Goal: Task Accomplishment & Management: Manage account settings

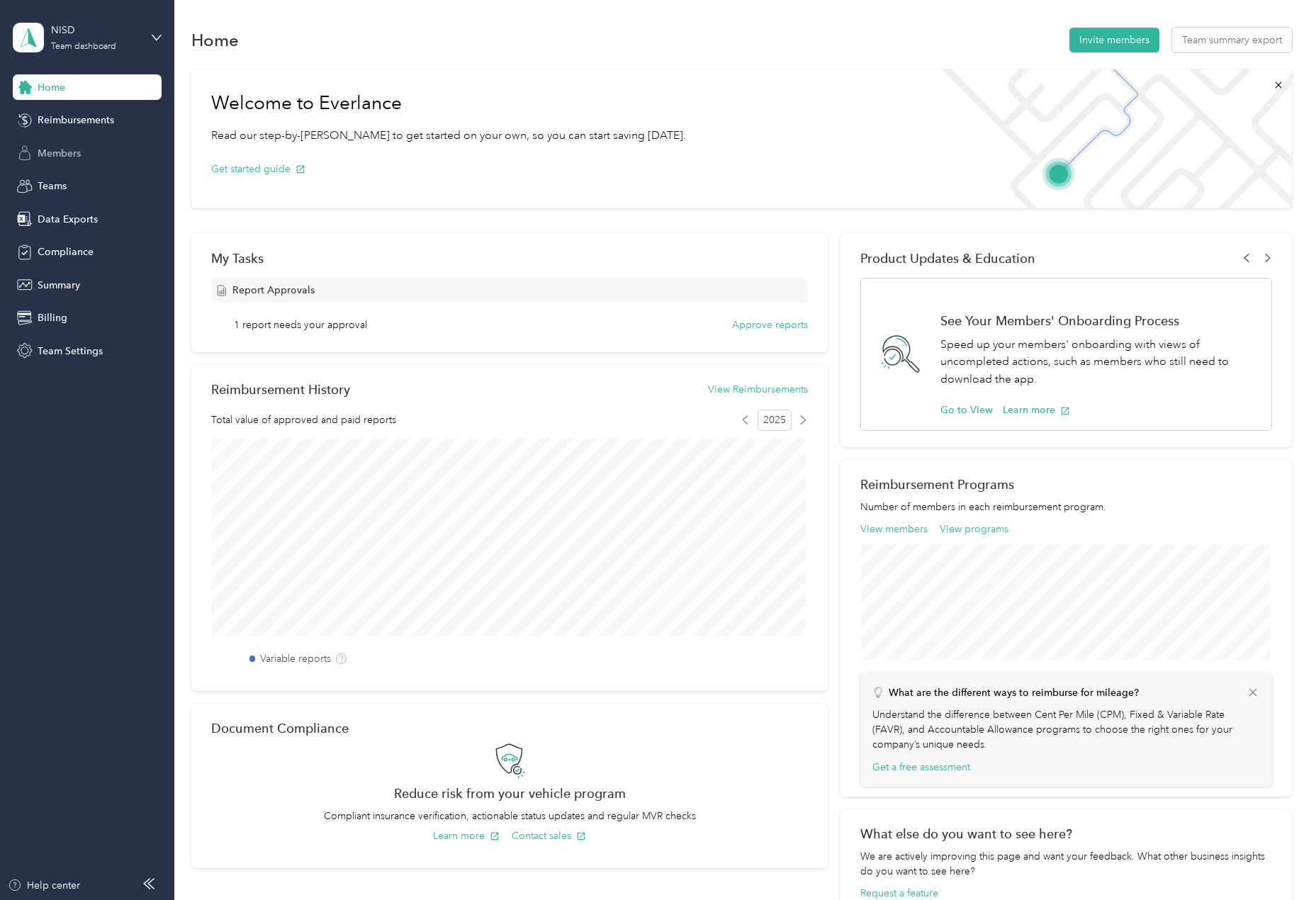
click at [69, 154] on span "Members" at bounding box center [59, 153] width 43 height 15
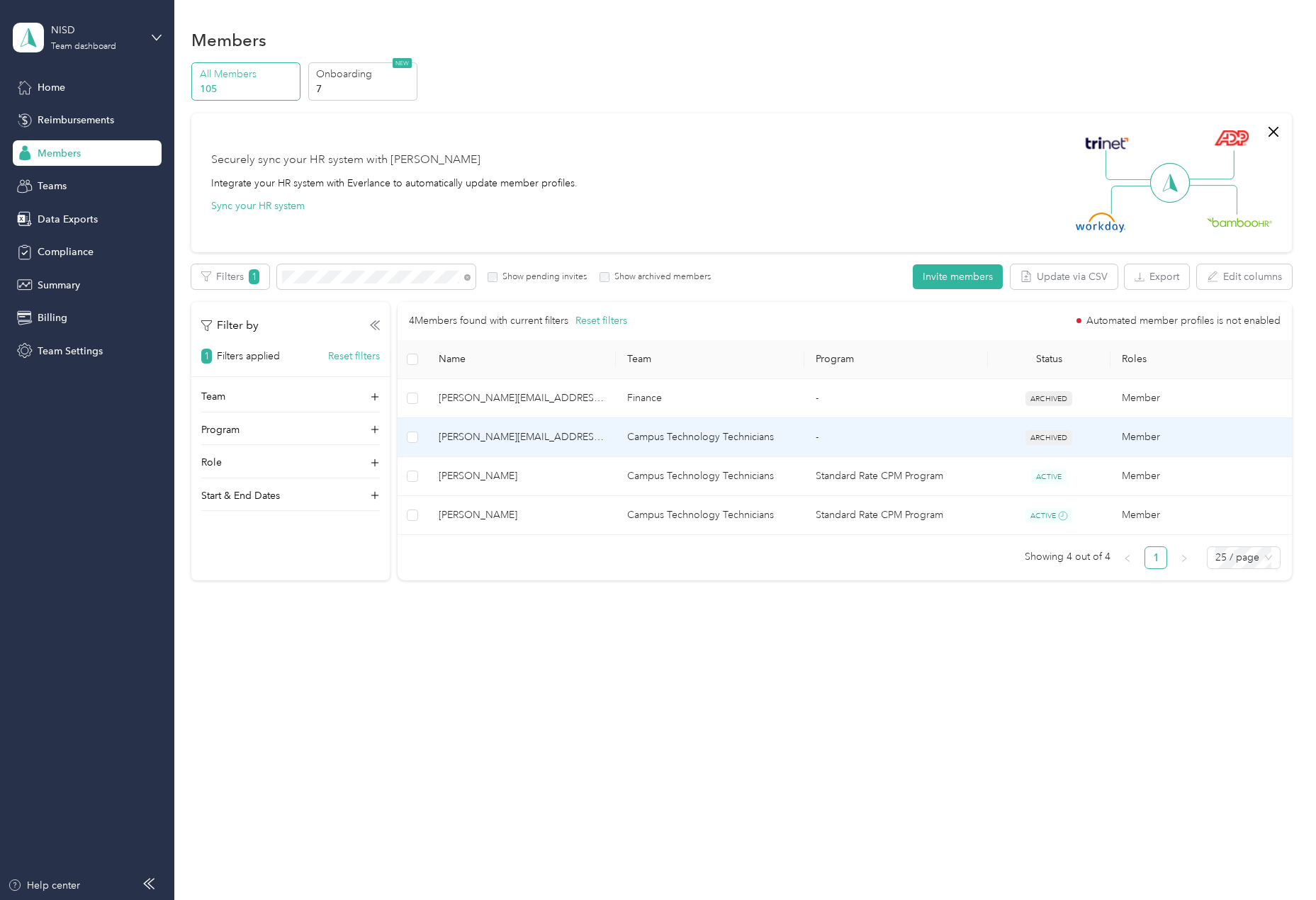
click at [489, 438] on span "[PERSON_NAME][EMAIL_ADDRESS][DOMAIN_NAME]" at bounding box center [521, 437] width 165 height 15
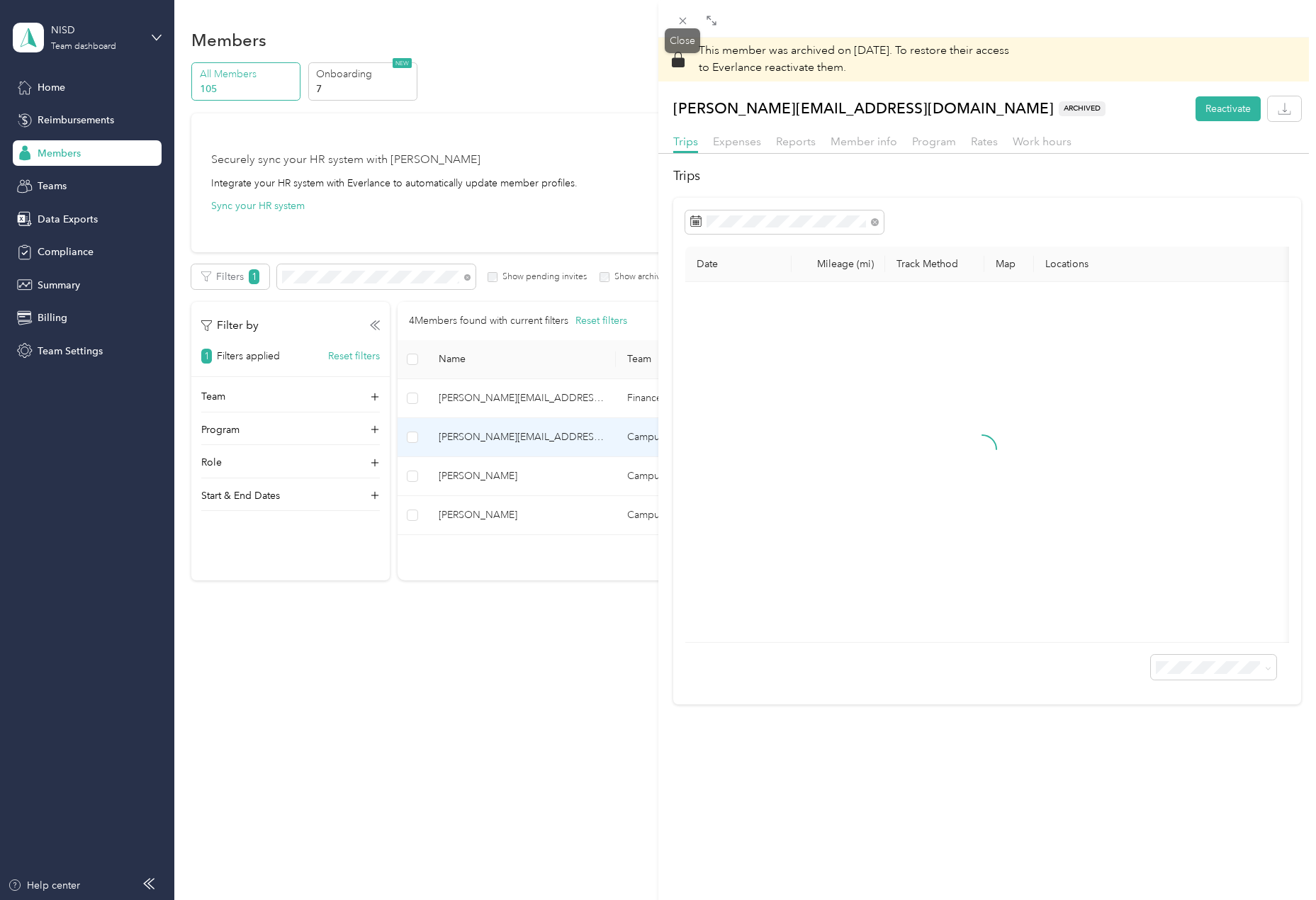
click at [687, 19] on icon at bounding box center [682, 20] width 12 height 12
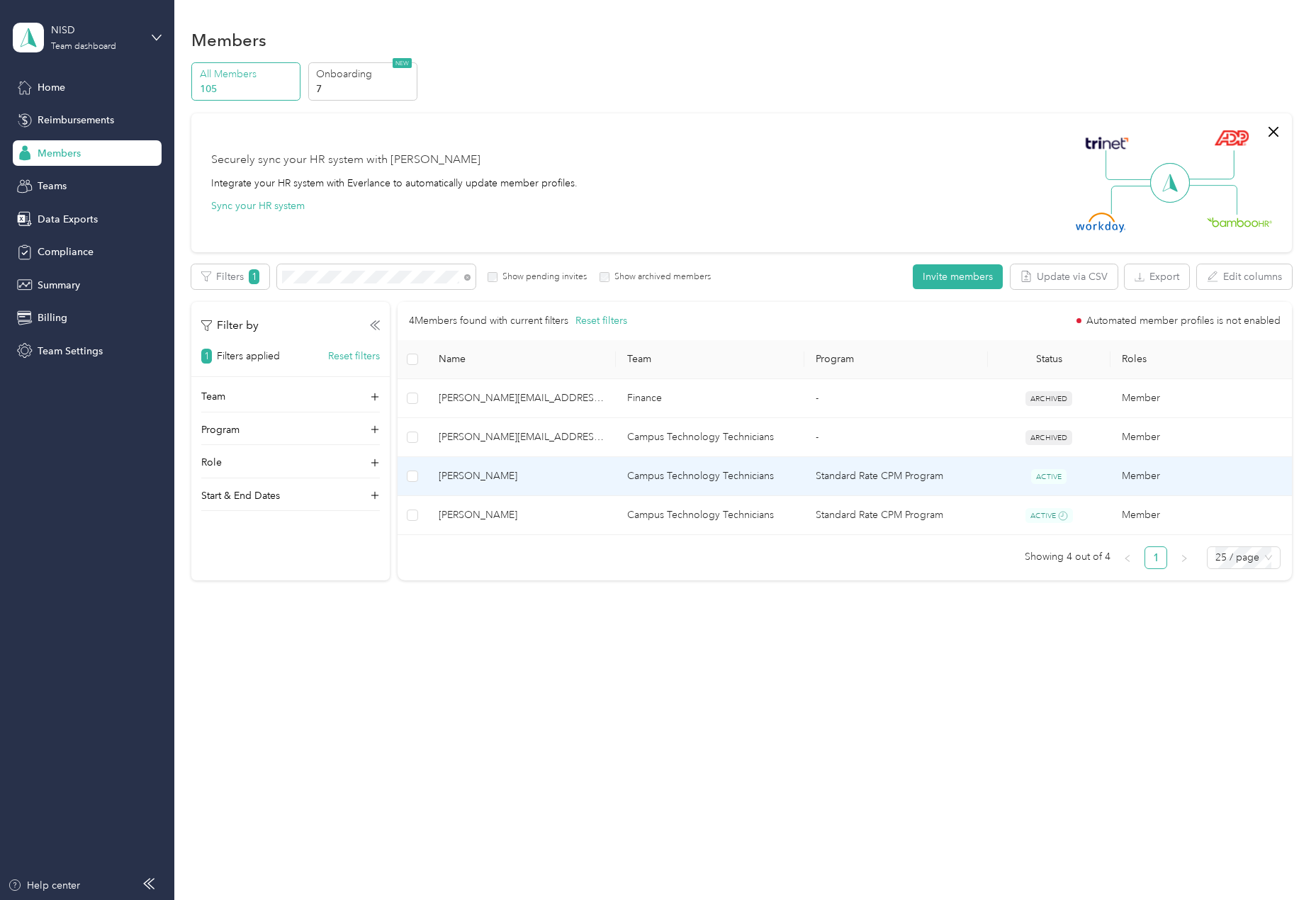
click at [467, 477] on span "[PERSON_NAME]" at bounding box center [521, 476] width 165 height 15
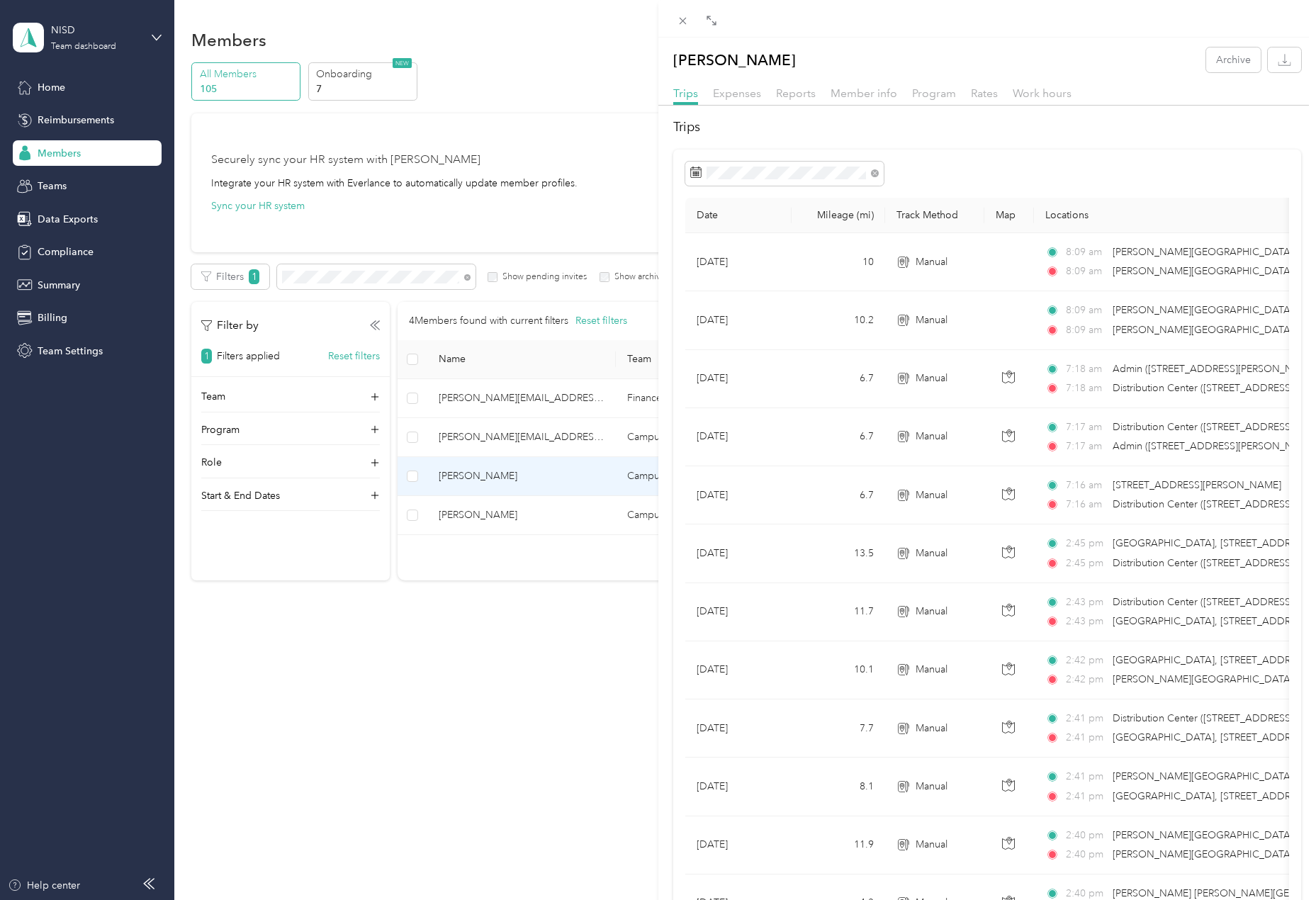
click at [1070, 170] on div at bounding box center [987, 173] width 604 height 24
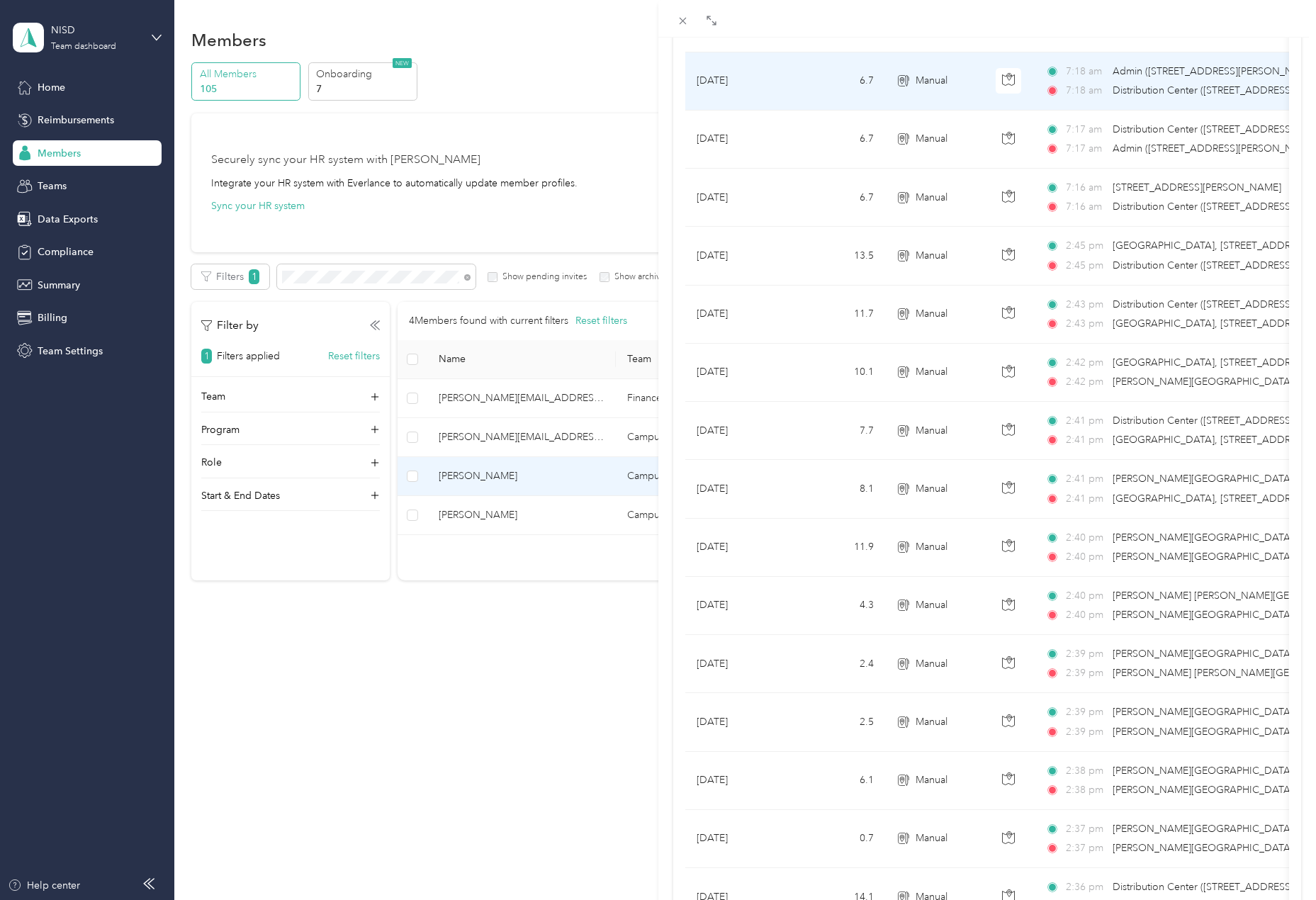
scroll to position [560, 0]
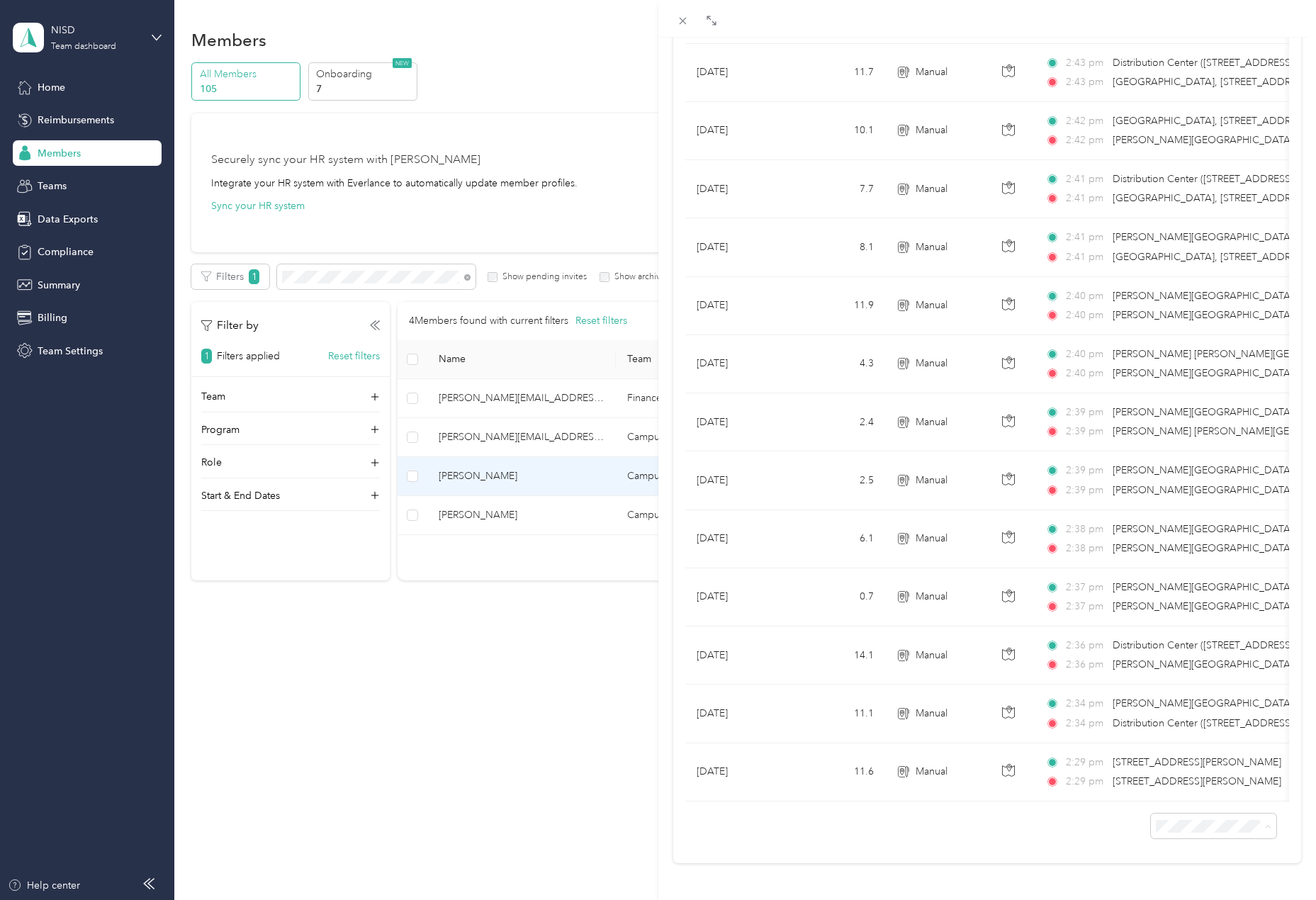
click at [1176, 788] on span "100 per load" at bounding box center [1179, 789] width 58 height 12
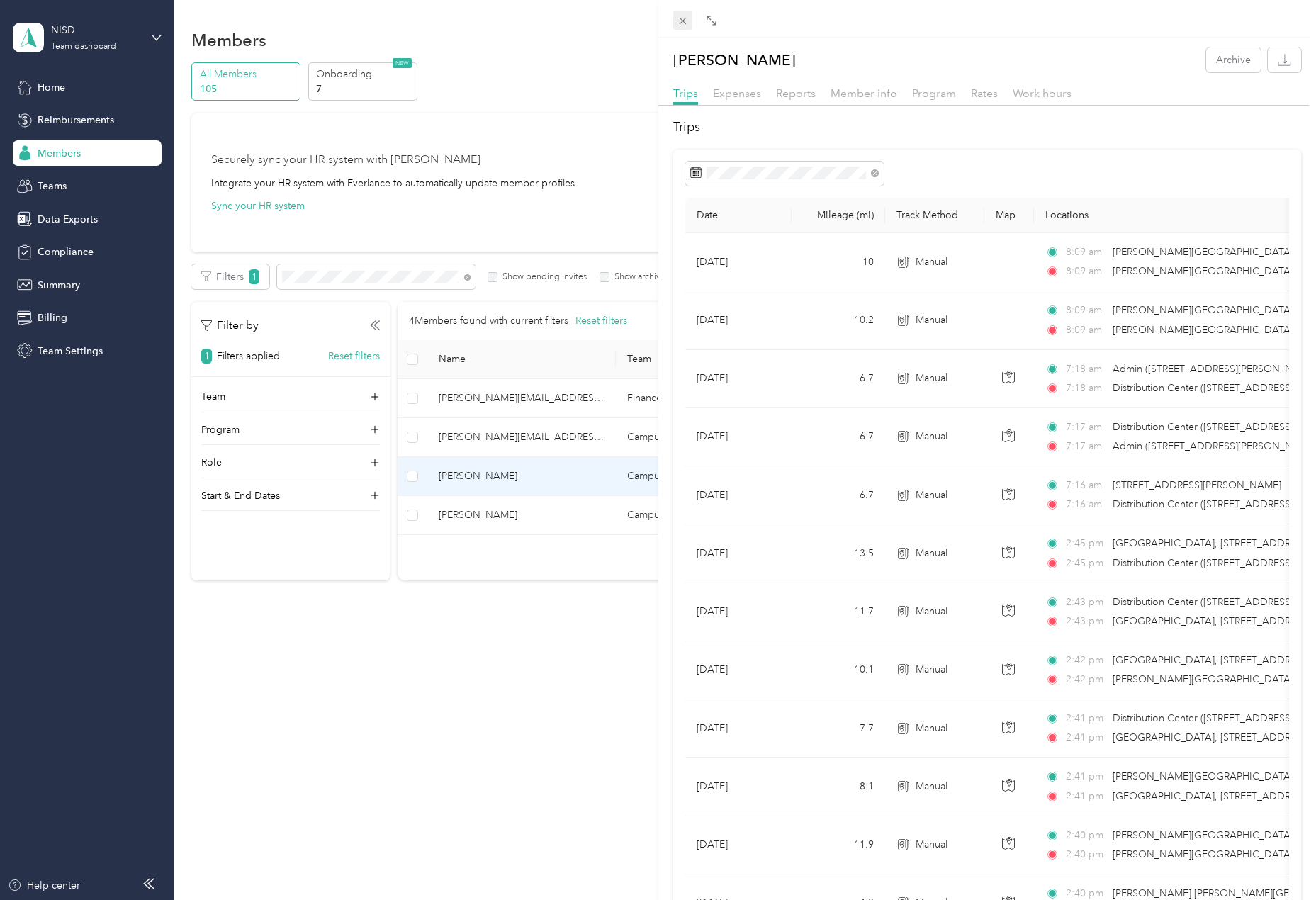
click at [680, 19] on icon at bounding box center [682, 21] width 7 height 7
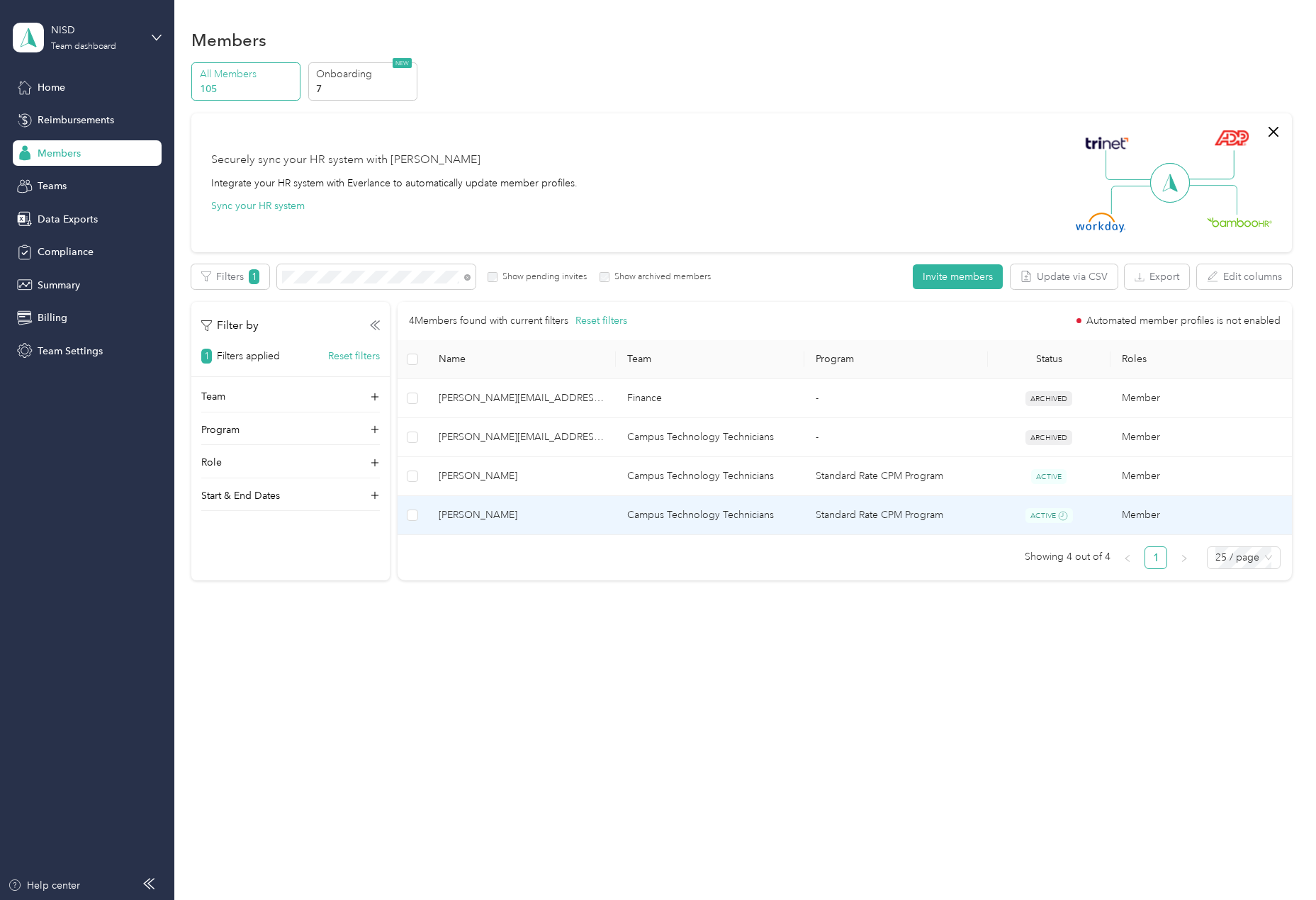
click at [696, 516] on td "Campus Technology Technicians" at bounding box center [710, 515] width 188 height 40
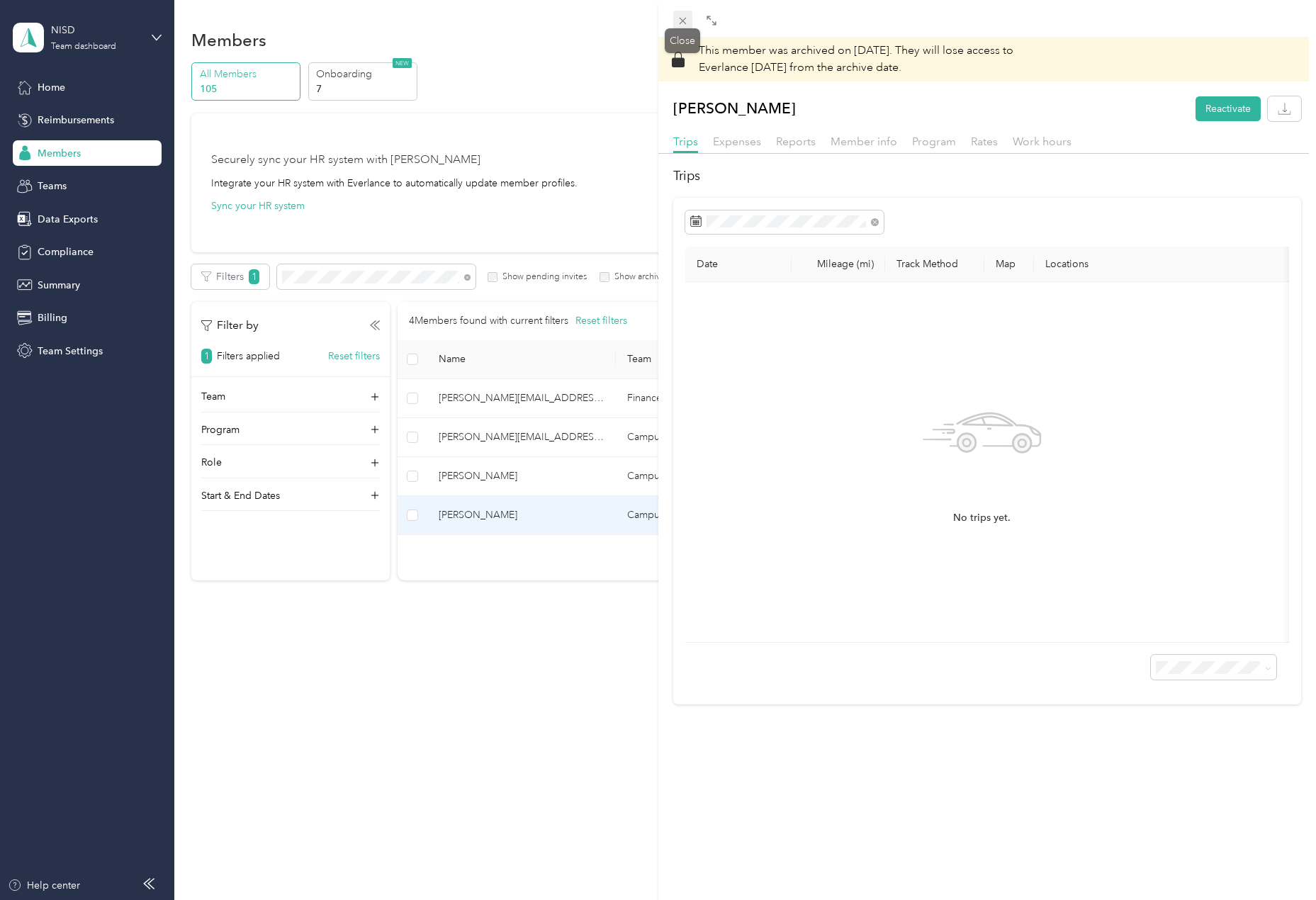
click at [683, 19] on icon at bounding box center [682, 20] width 12 height 12
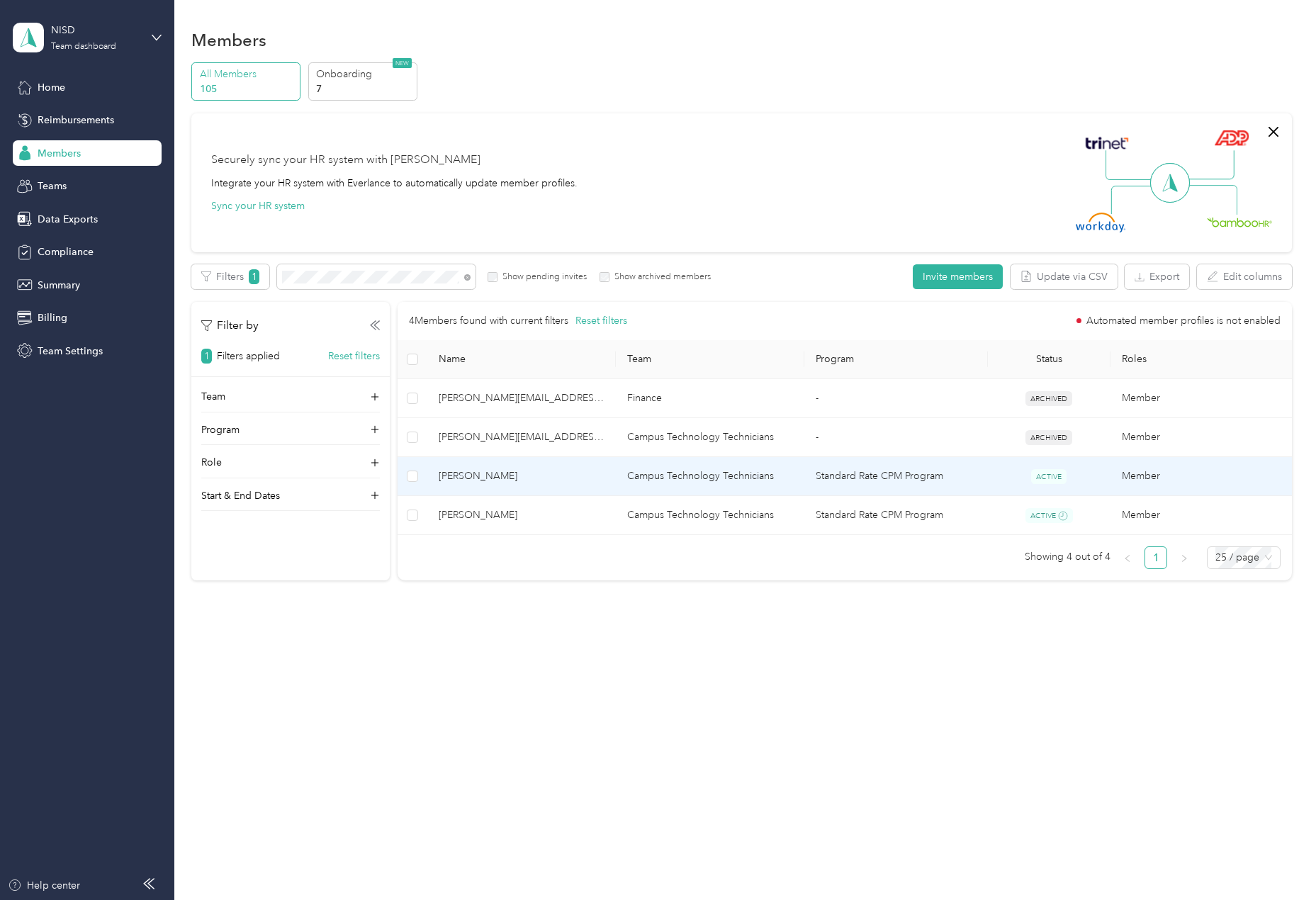
click at [703, 473] on td "Campus Technology Technicians" at bounding box center [710, 477] width 188 height 39
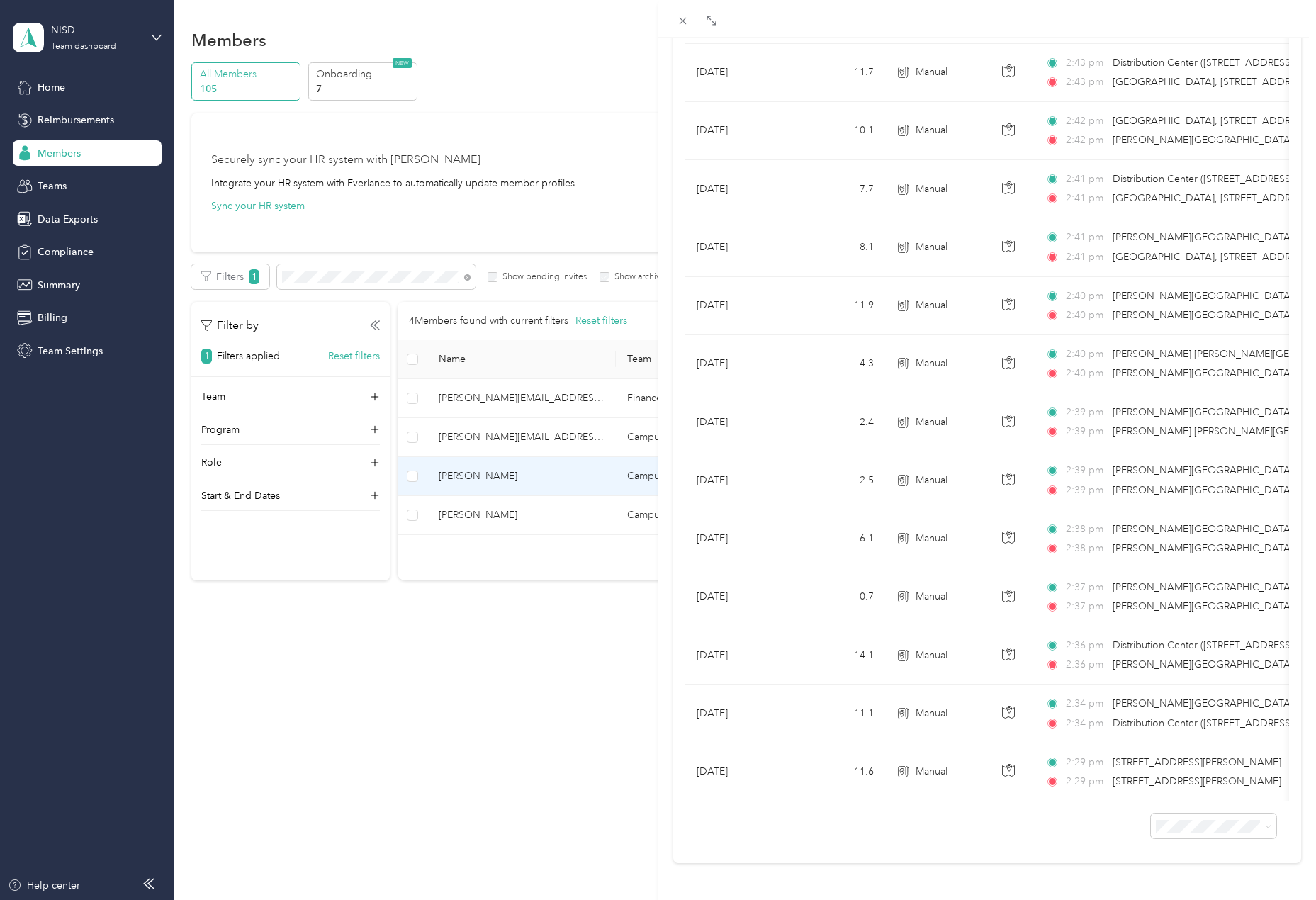
scroll to position [560, 0]
click at [1166, 790] on span "100 per load" at bounding box center [1179, 789] width 58 height 12
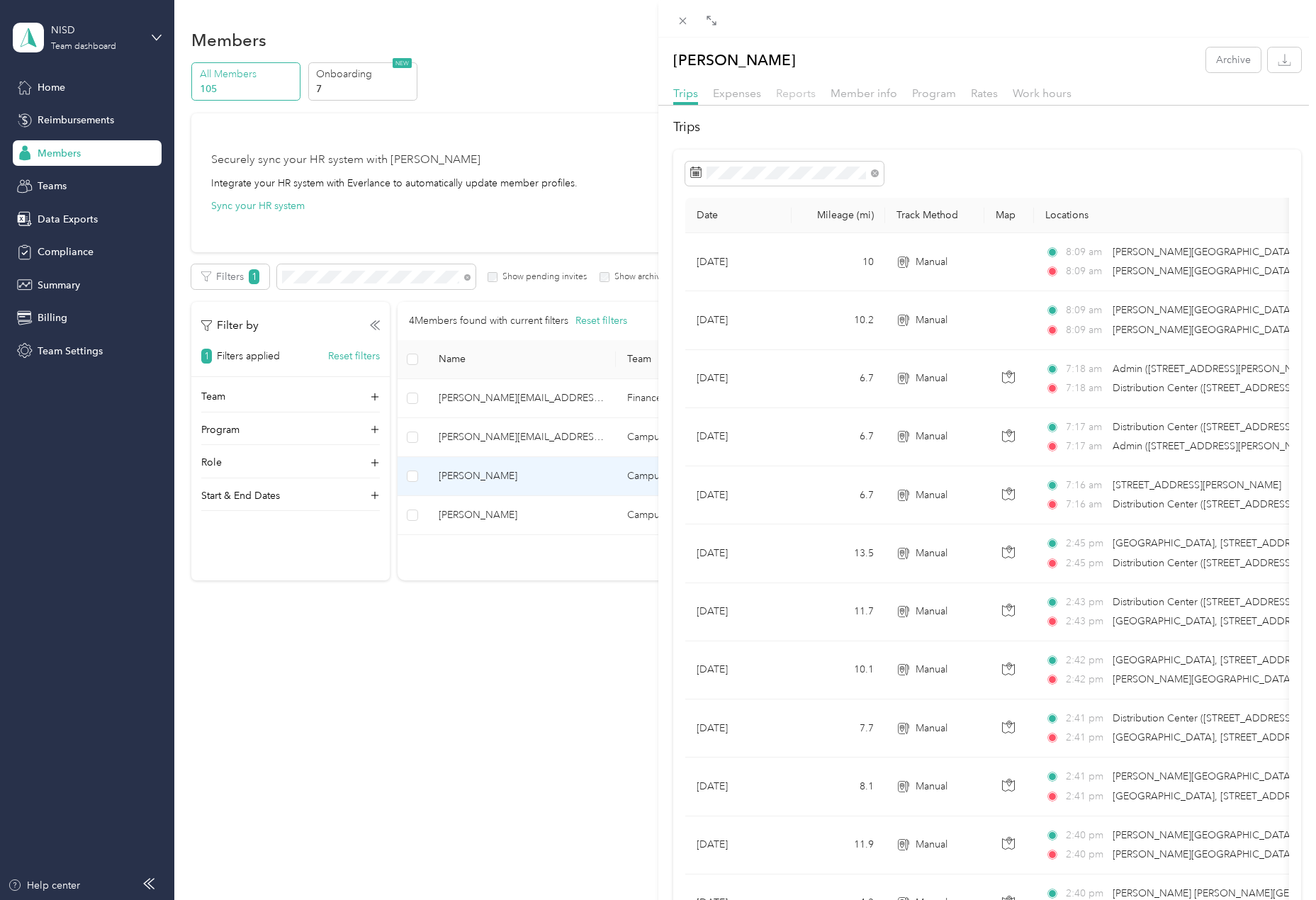
click at [792, 94] on span "Reports" at bounding box center [796, 93] width 40 height 14
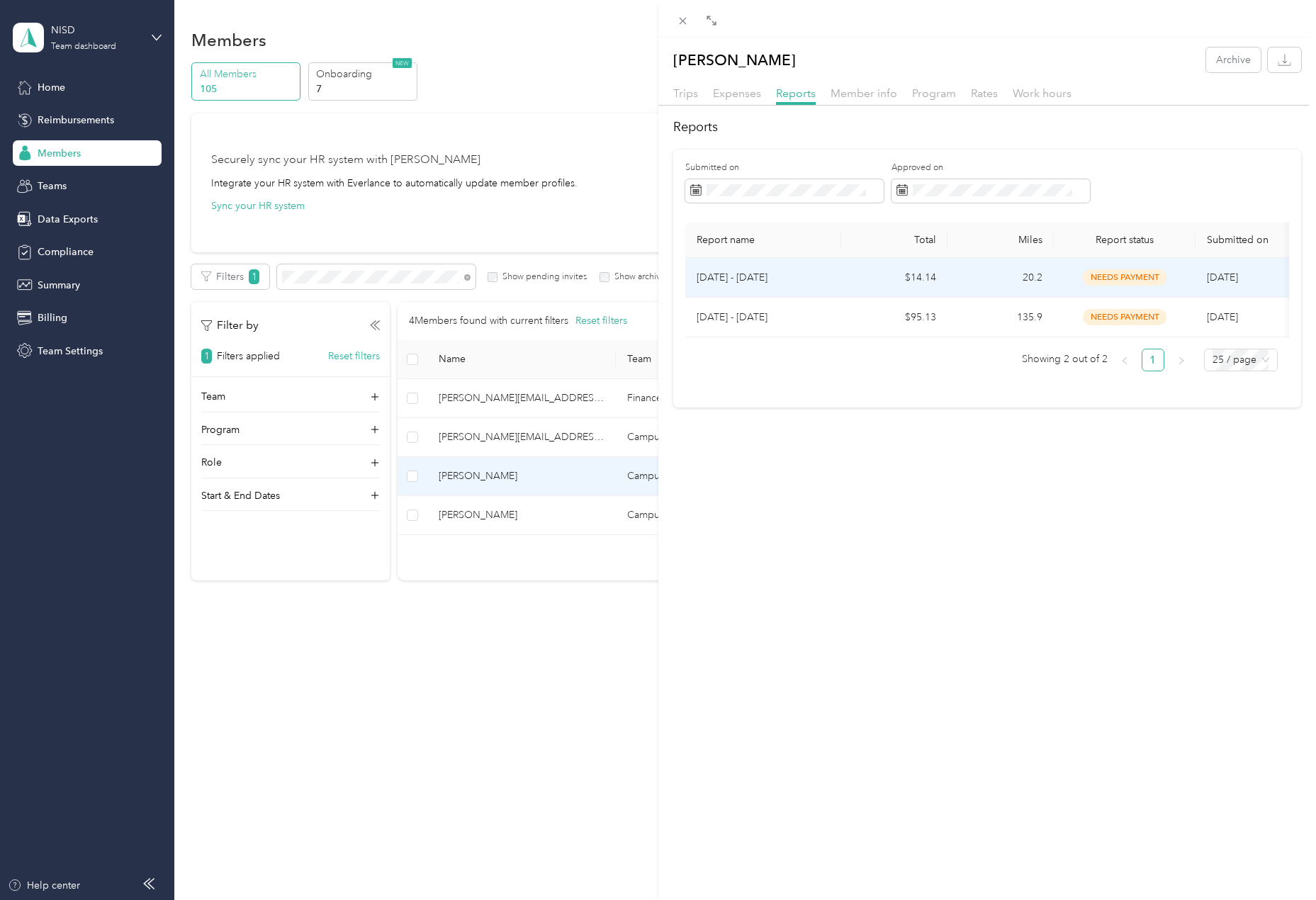
click at [1176, 269] on td "needs payment" at bounding box center [1124, 277] width 142 height 40
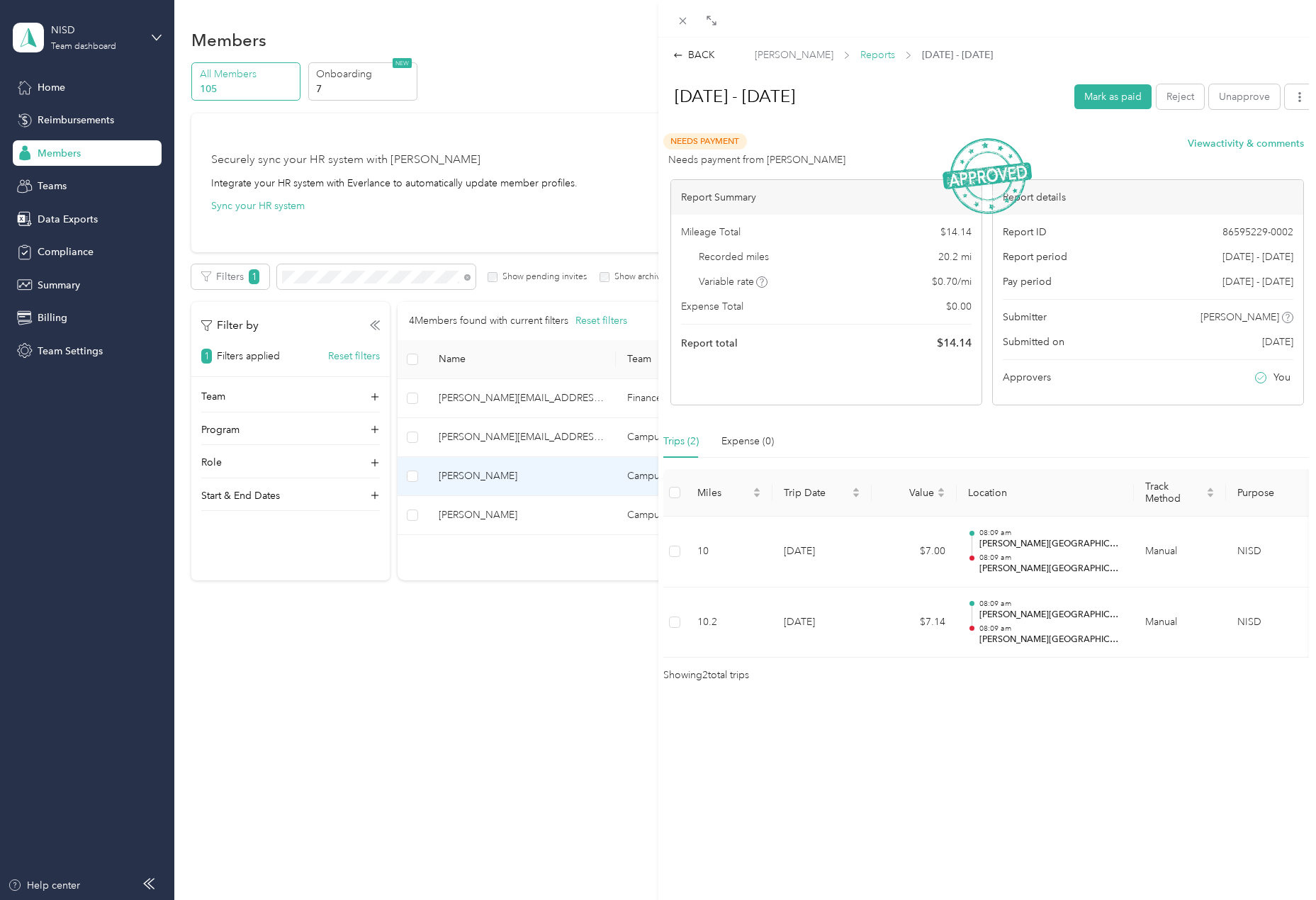
click at [868, 59] on span "Reports" at bounding box center [877, 55] width 35 height 15
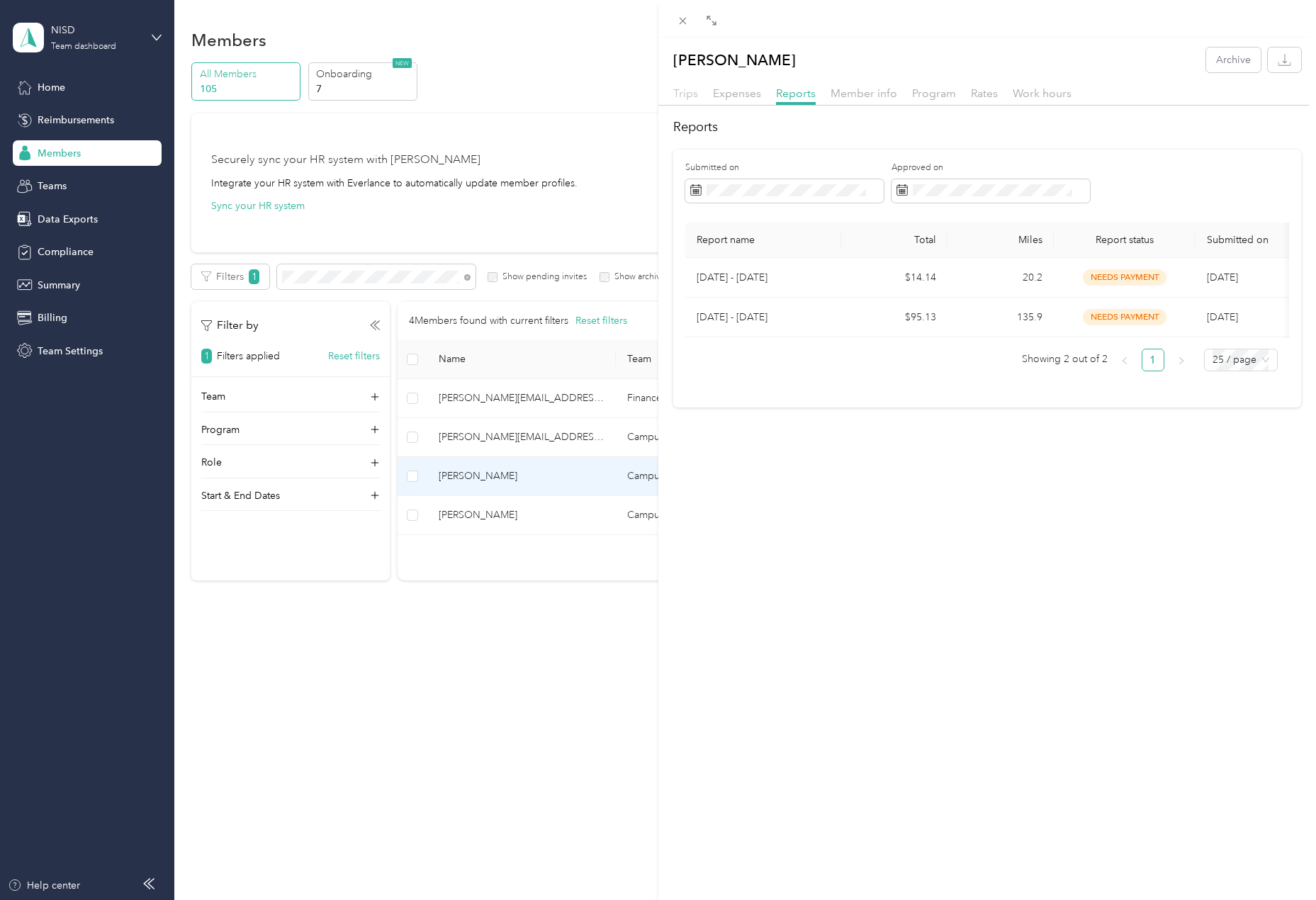
click at [681, 94] on span "Trips" at bounding box center [685, 93] width 25 height 14
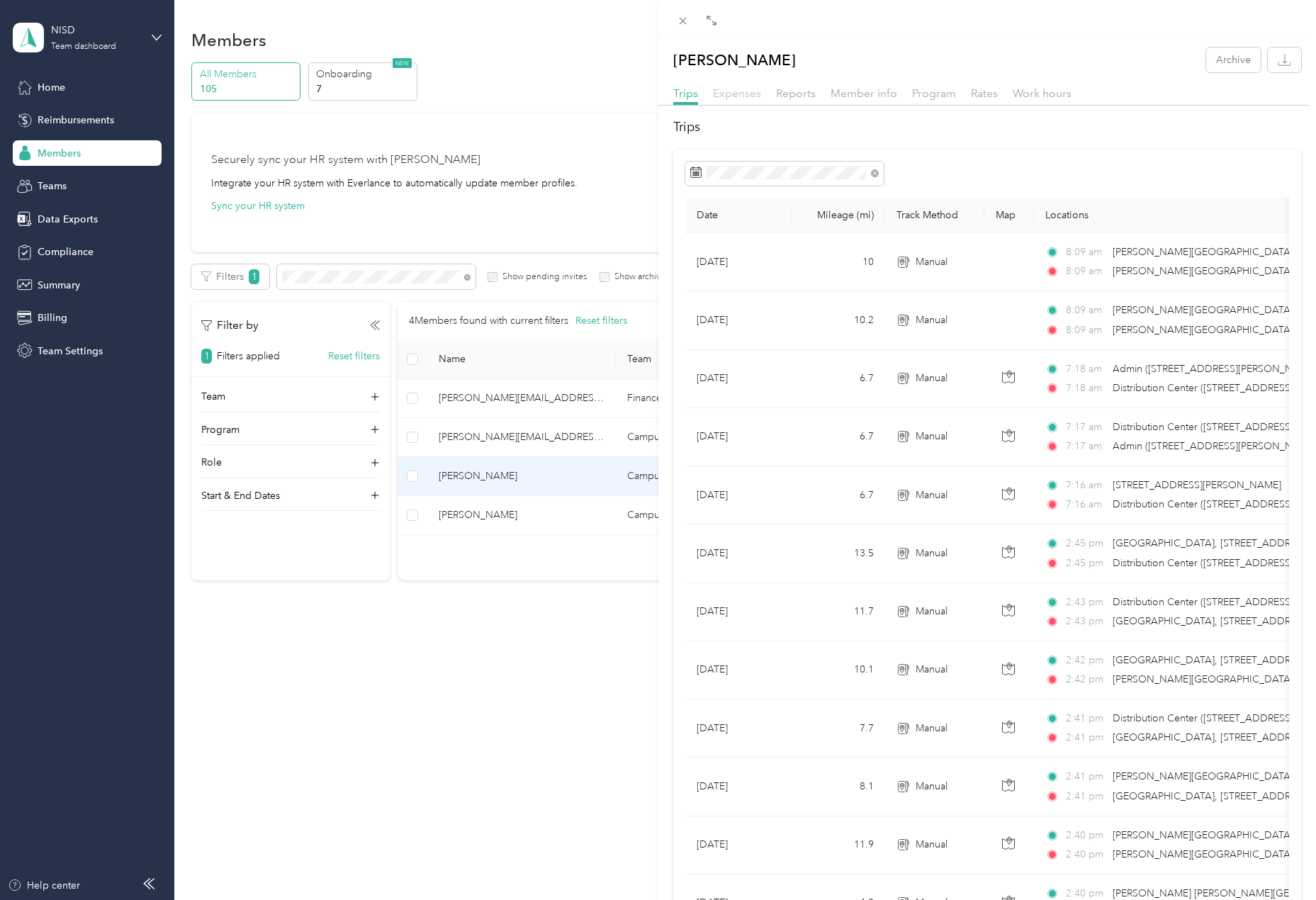
click at [739, 92] on span "Expenses" at bounding box center [737, 93] width 48 height 14
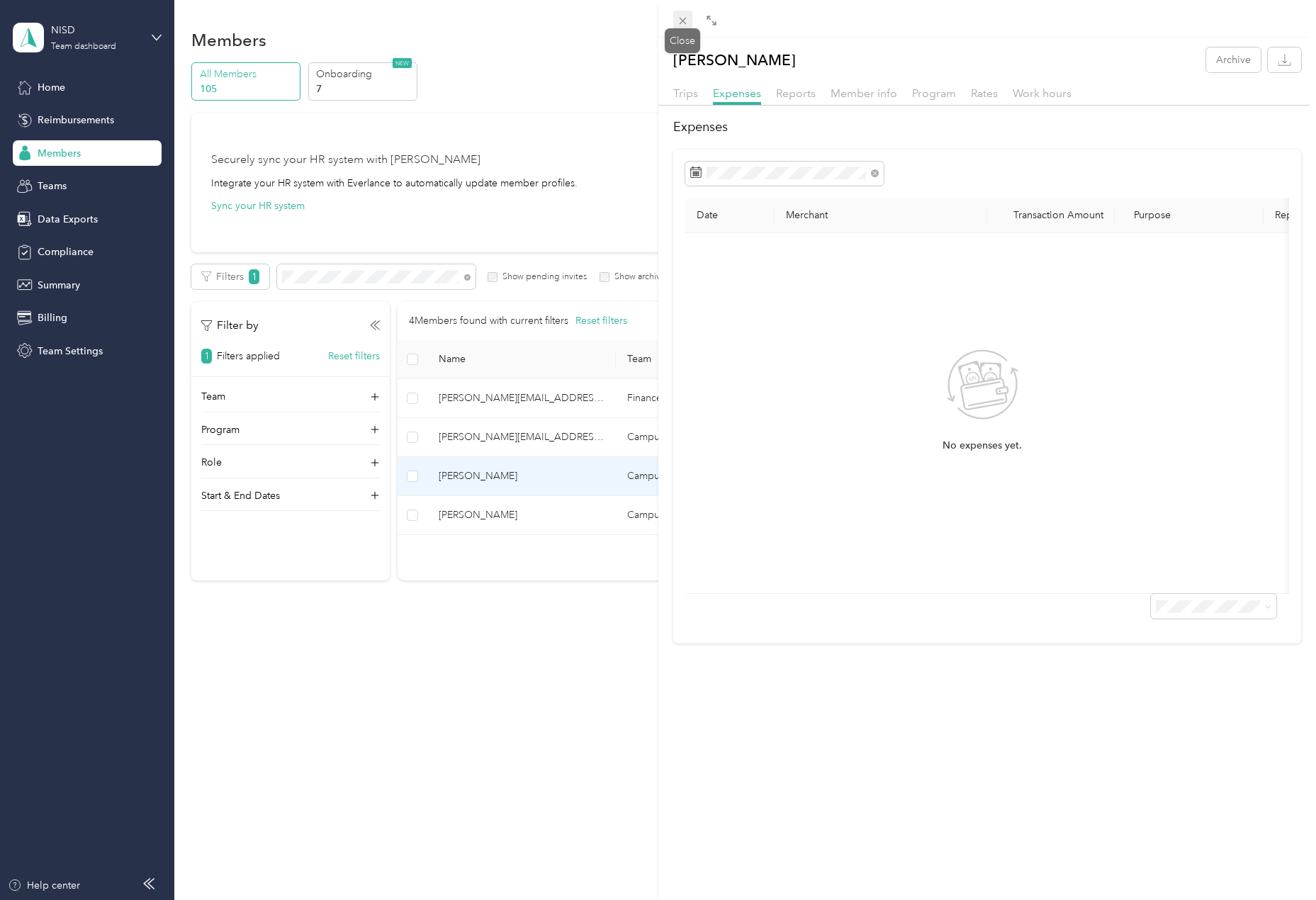
click at [676, 20] on icon at bounding box center [682, 20] width 12 height 12
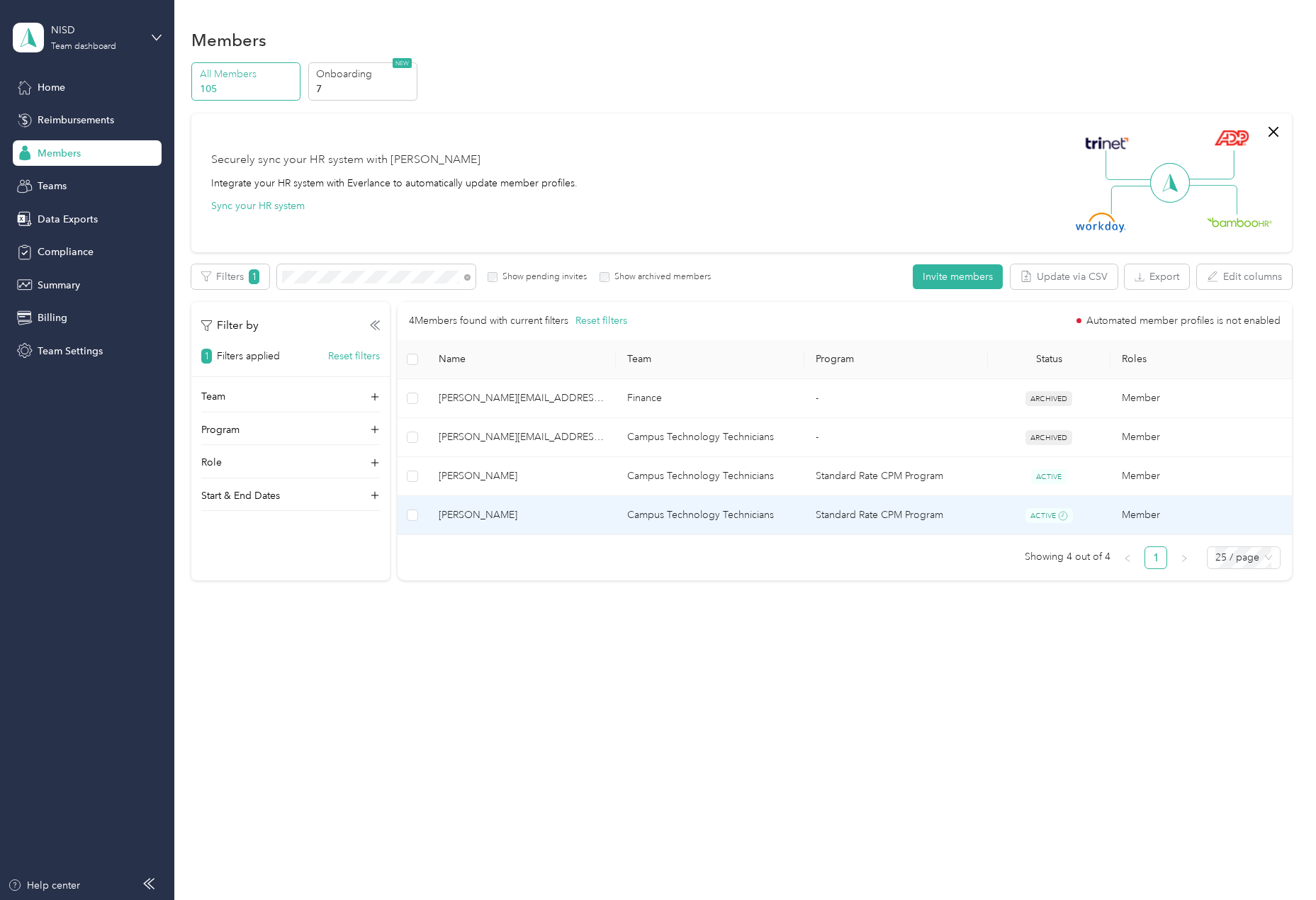
click at [487, 513] on span "[PERSON_NAME]" at bounding box center [521, 515] width 165 height 15
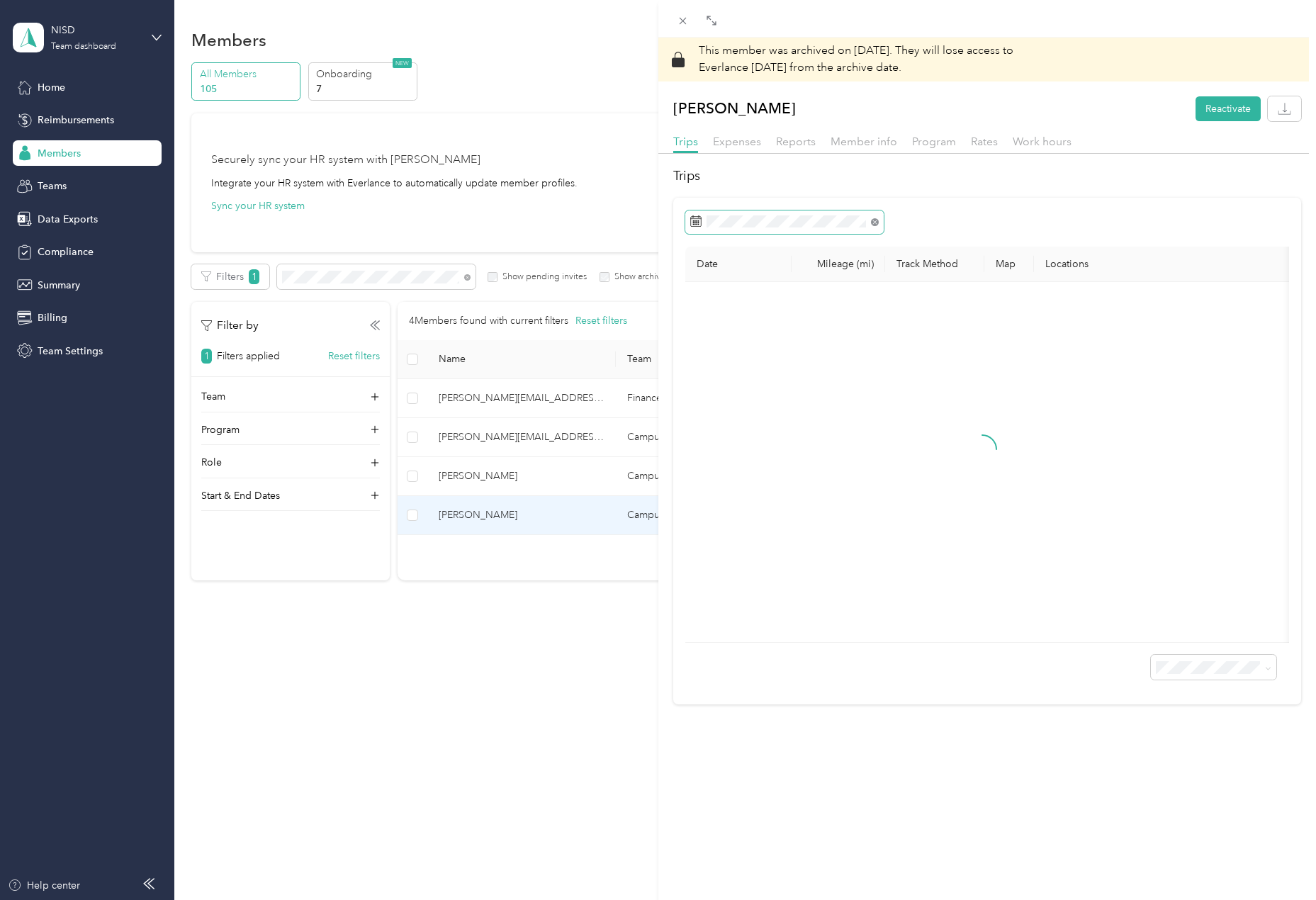
click at [875, 222] on icon at bounding box center [874, 222] width 4 height 4
click at [739, 139] on span "Expenses" at bounding box center [737, 142] width 48 height 14
click at [791, 142] on span "Reports" at bounding box center [796, 142] width 40 height 14
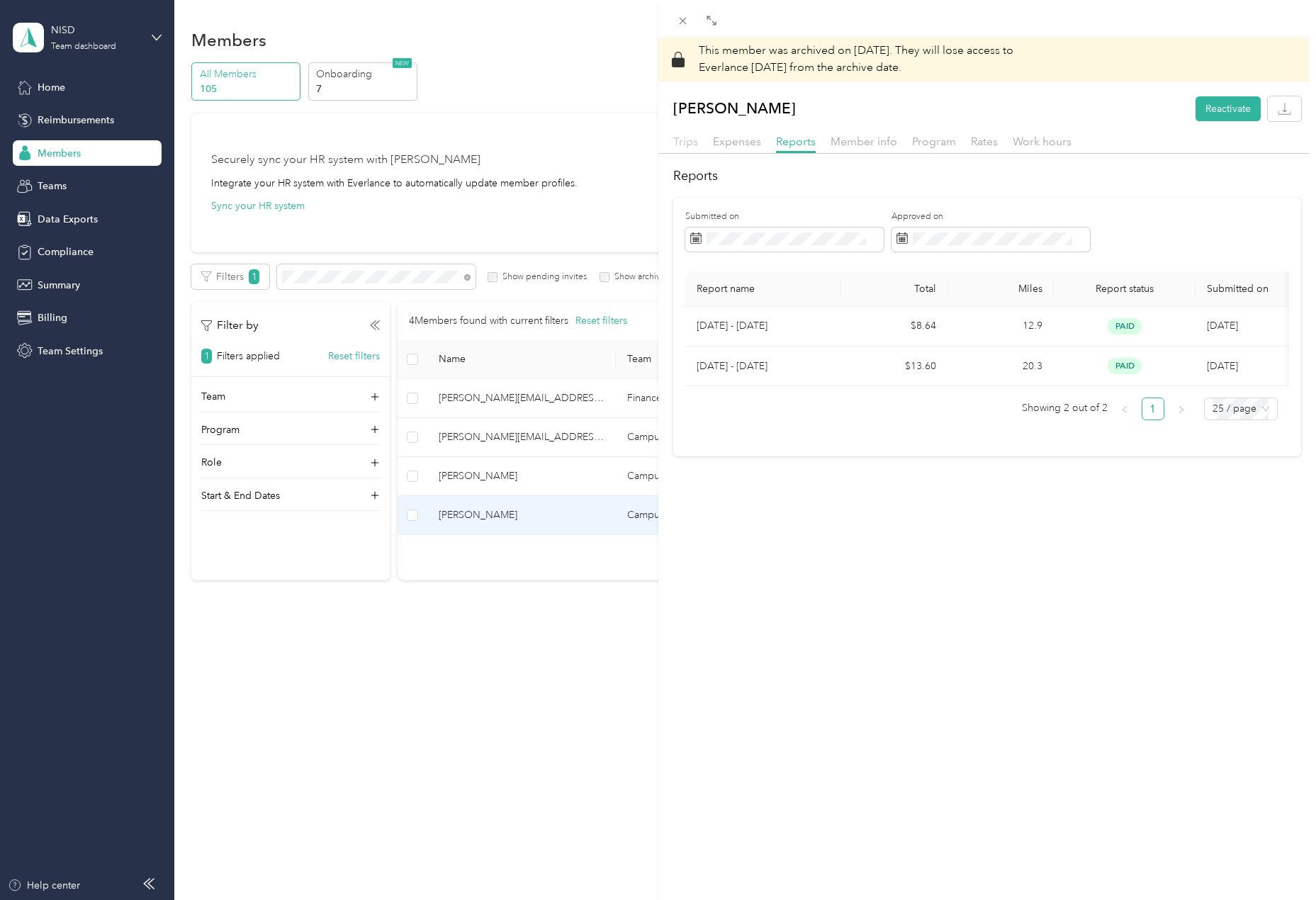
click at [682, 140] on span "Trips" at bounding box center [685, 142] width 25 height 14
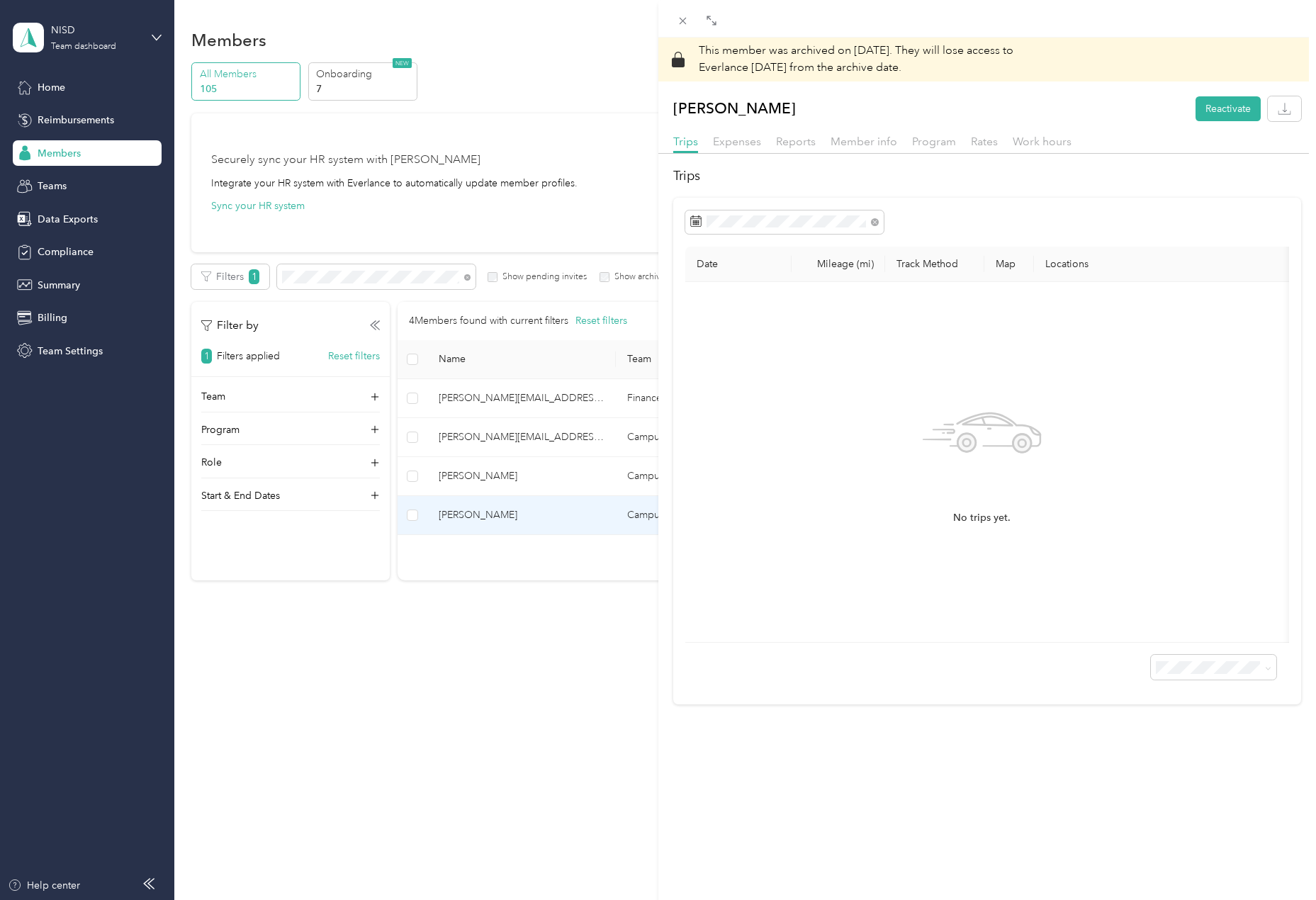
click at [588, 203] on div "This member was archived on [DATE] . They will lose access to Everlance [DATE] …" at bounding box center [658, 450] width 1316 height 900
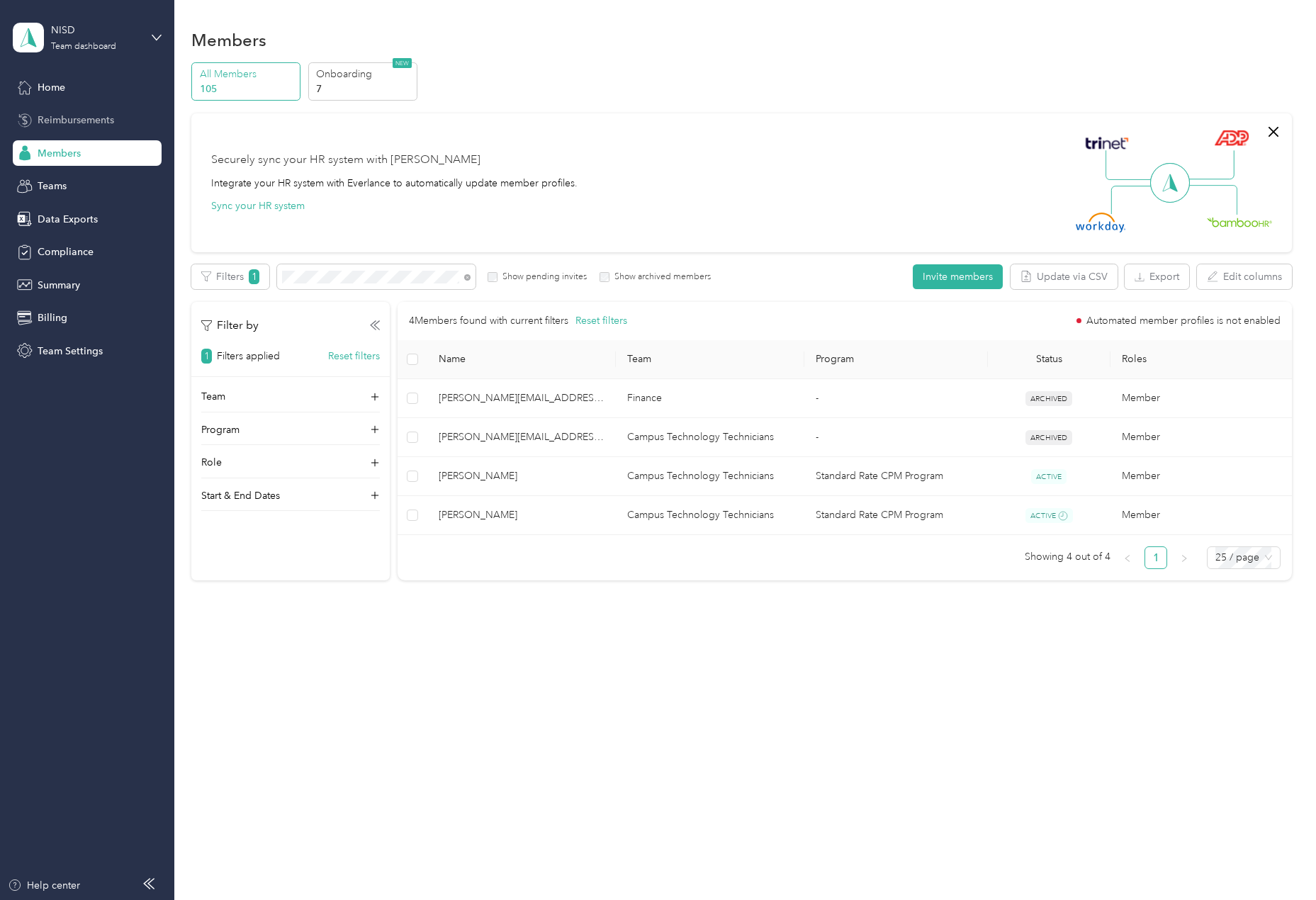
click at [58, 119] on span "Reimbursements" at bounding box center [76, 119] width 77 height 15
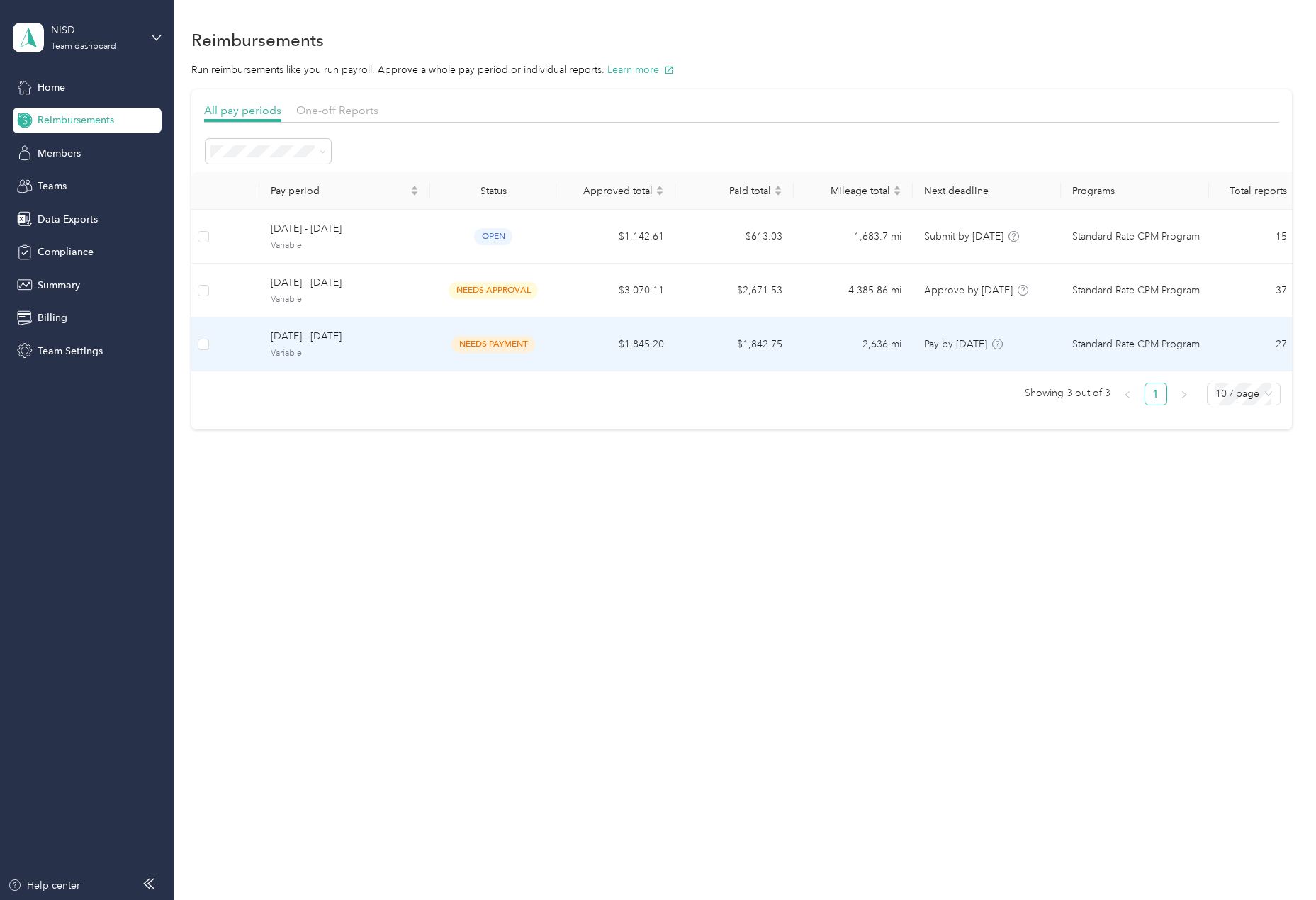
click at [299, 337] on span "[DATE] - [DATE]" at bounding box center [345, 336] width 148 height 15
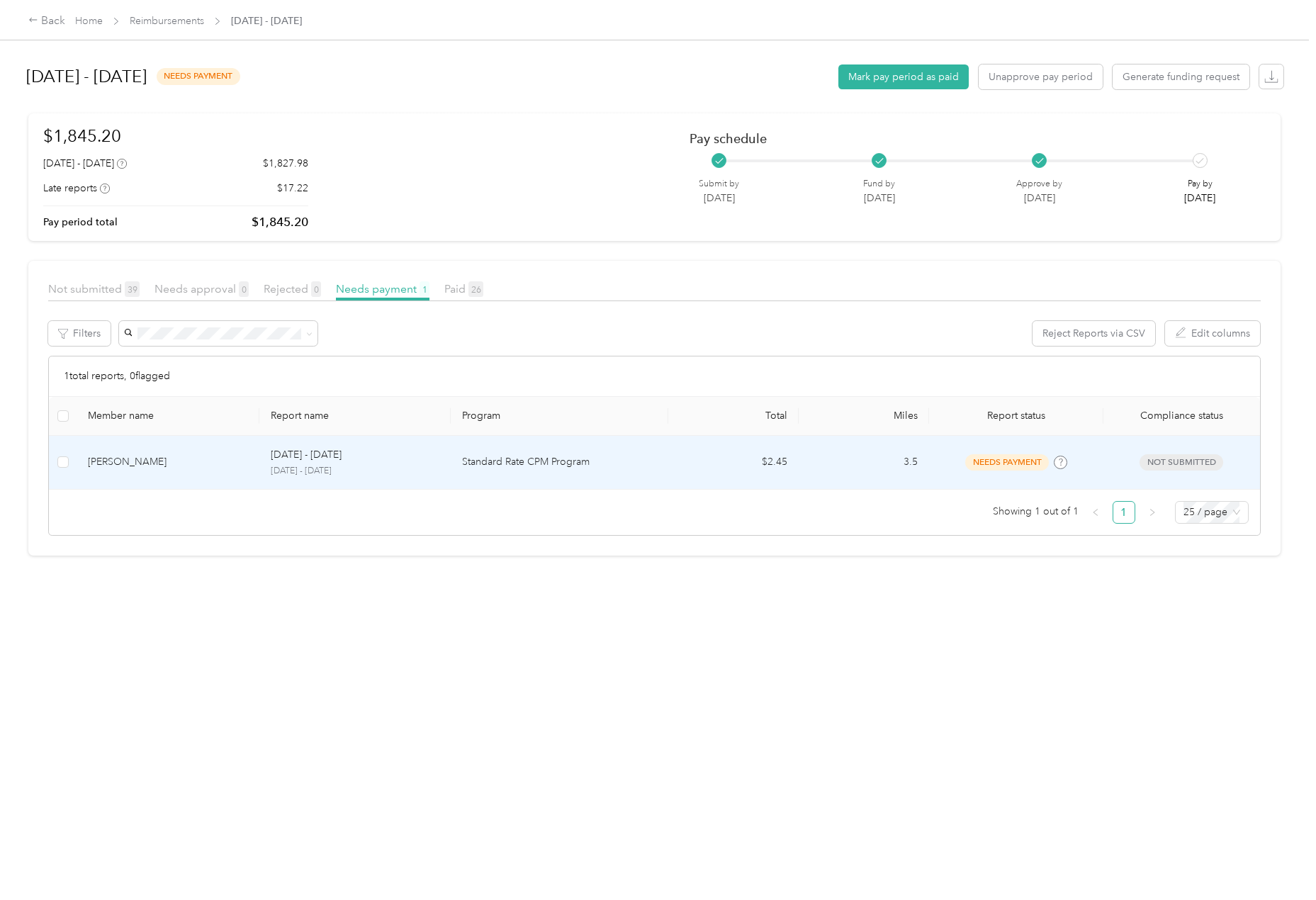
click at [111, 461] on div "[PERSON_NAME]" at bounding box center [168, 462] width 160 height 15
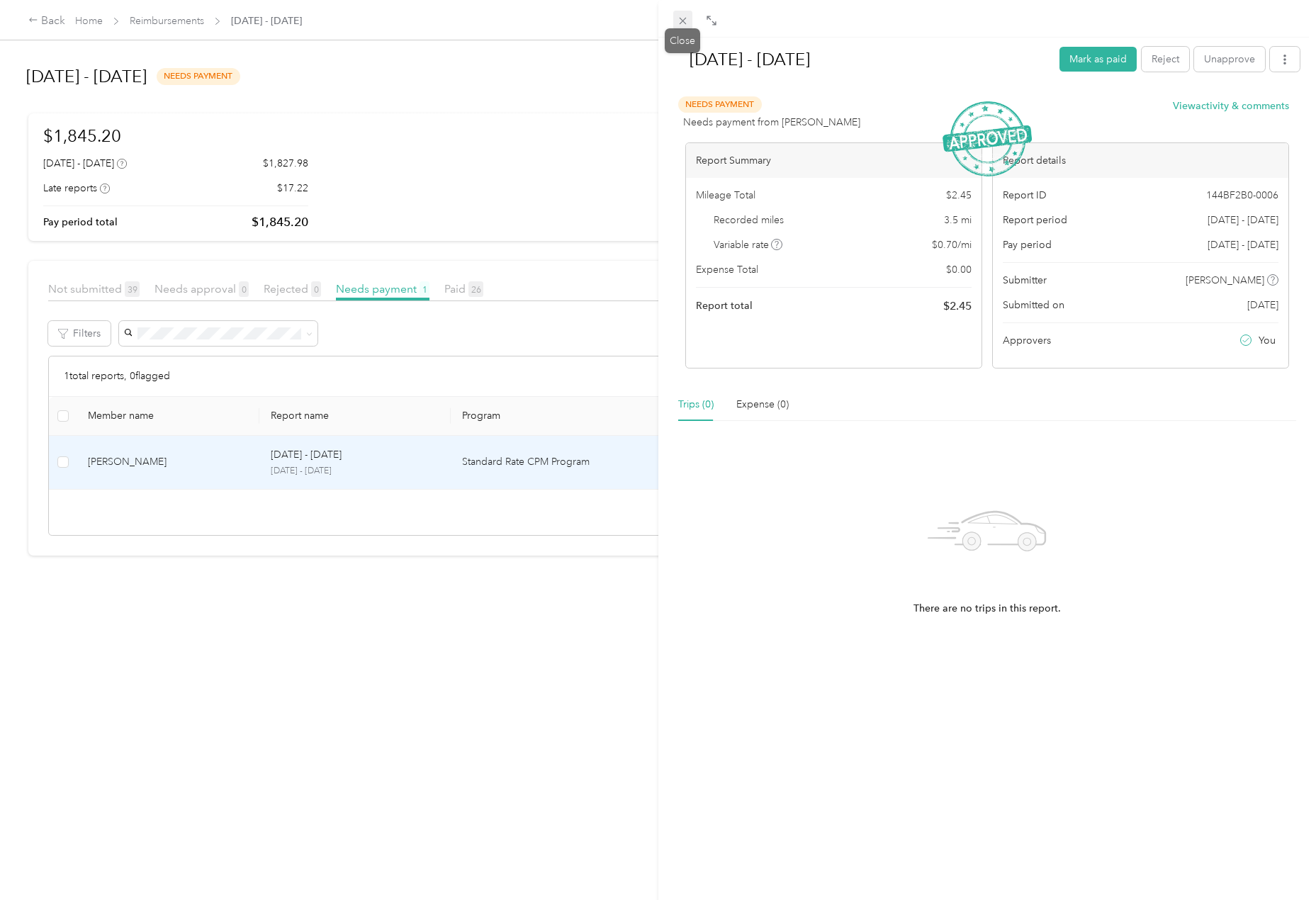
click at [684, 23] on icon at bounding box center [682, 20] width 12 height 12
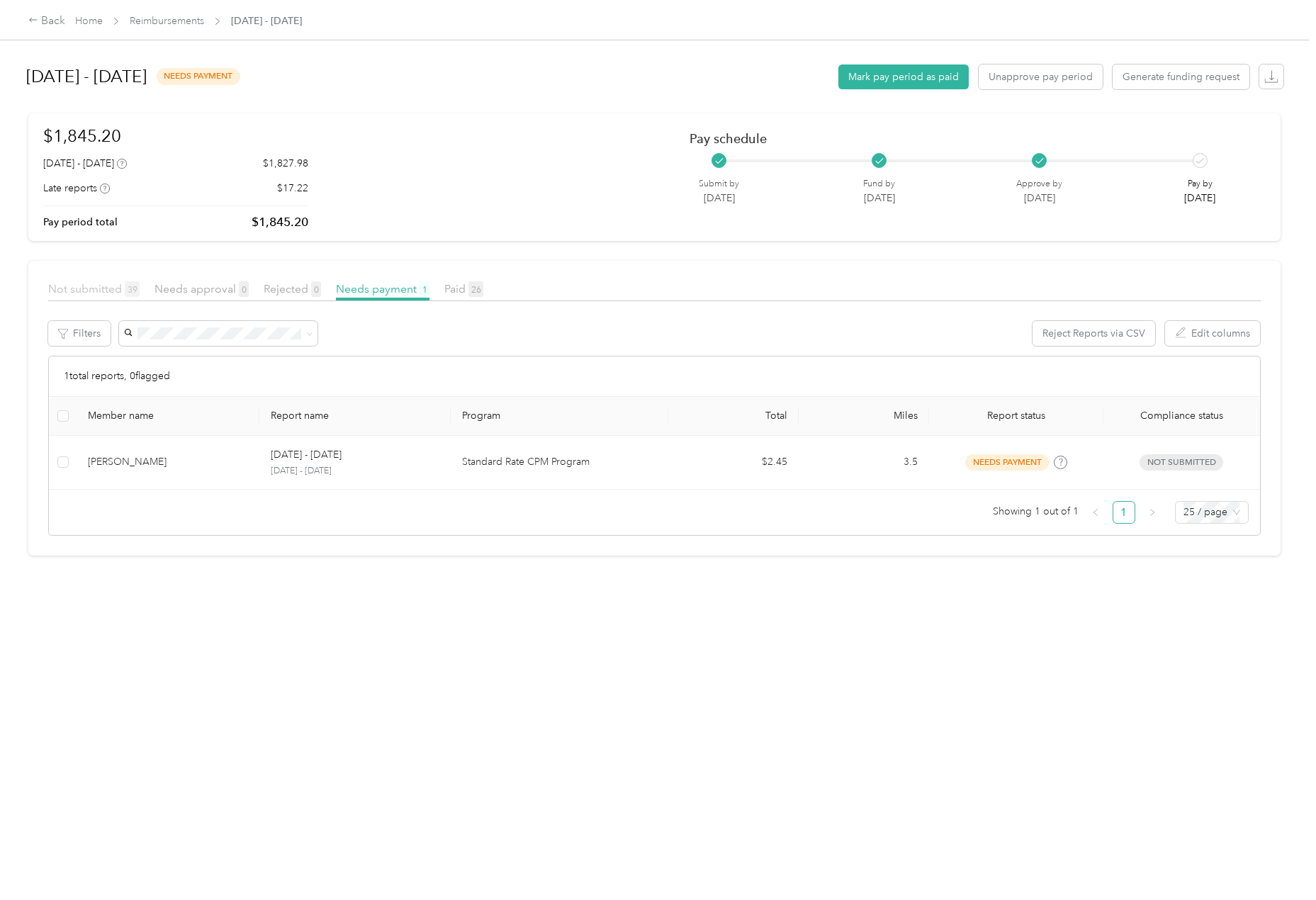
click at [92, 287] on span "Not submitted 39" at bounding box center [93, 289] width 91 height 14
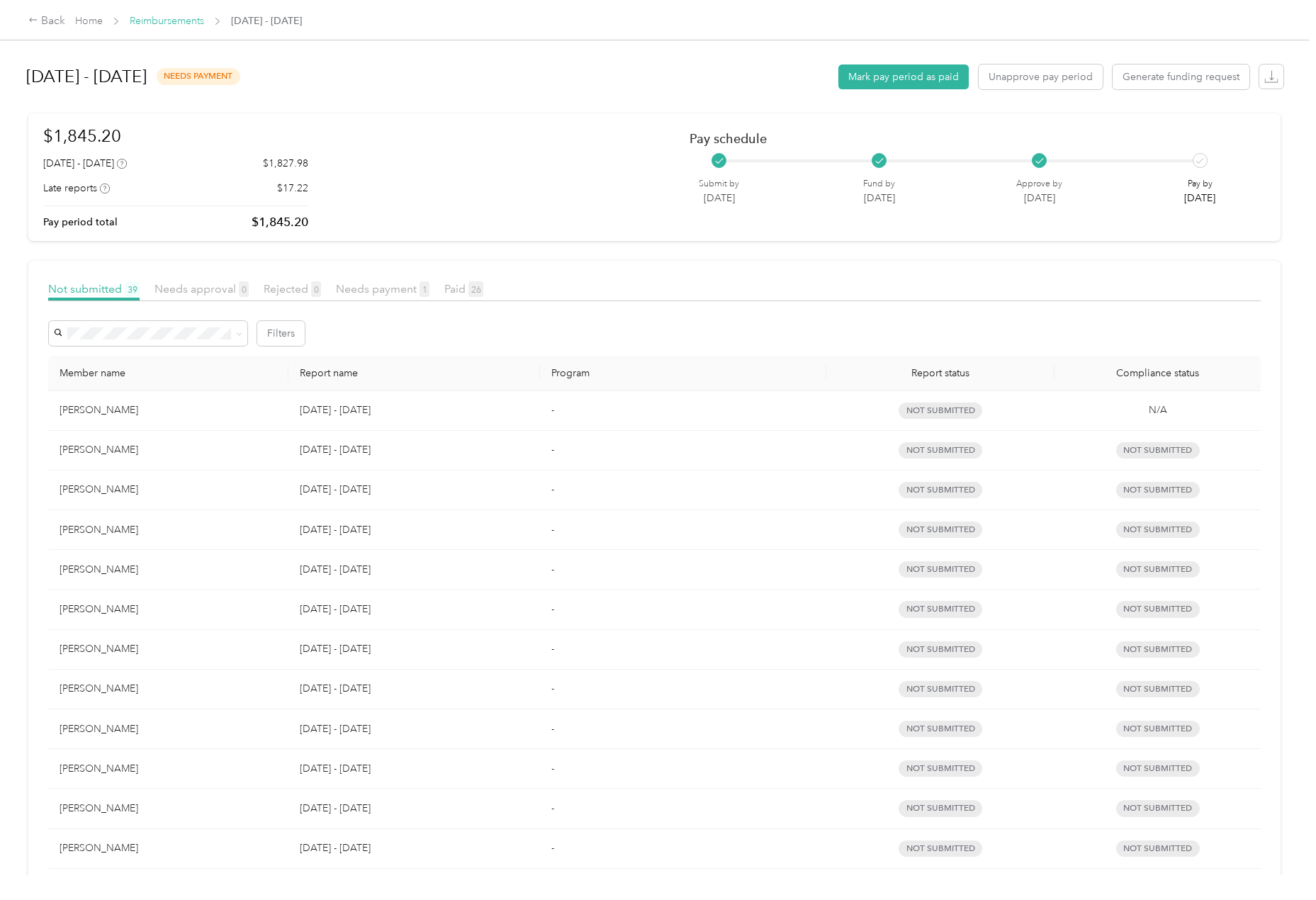
click at [177, 19] on link "Reimbursements" at bounding box center [166, 20] width 74 height 12
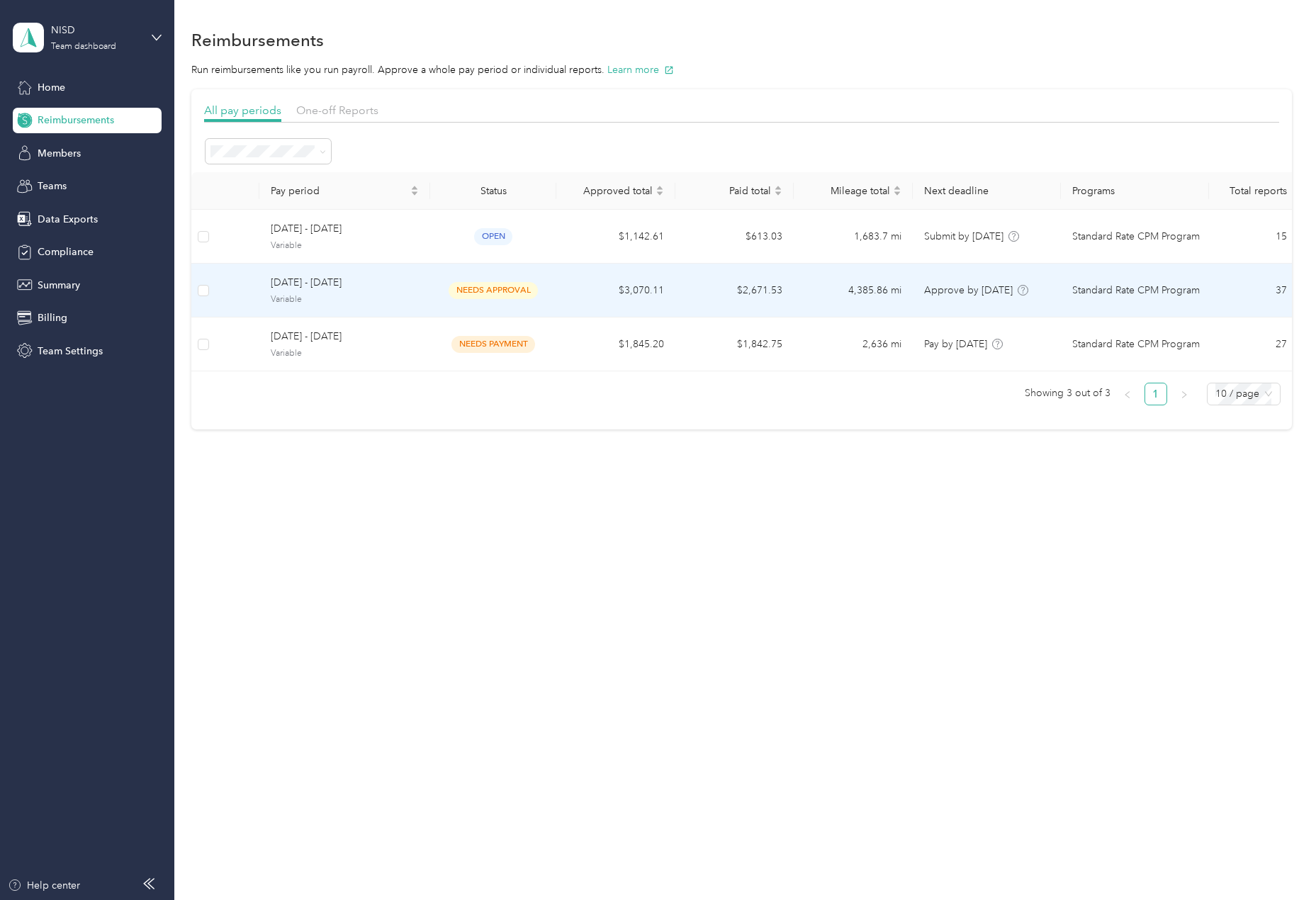
click at [318, 286] on span "[DATE] - [DATE]" at bounding box center [345, 282] width 148 height 15
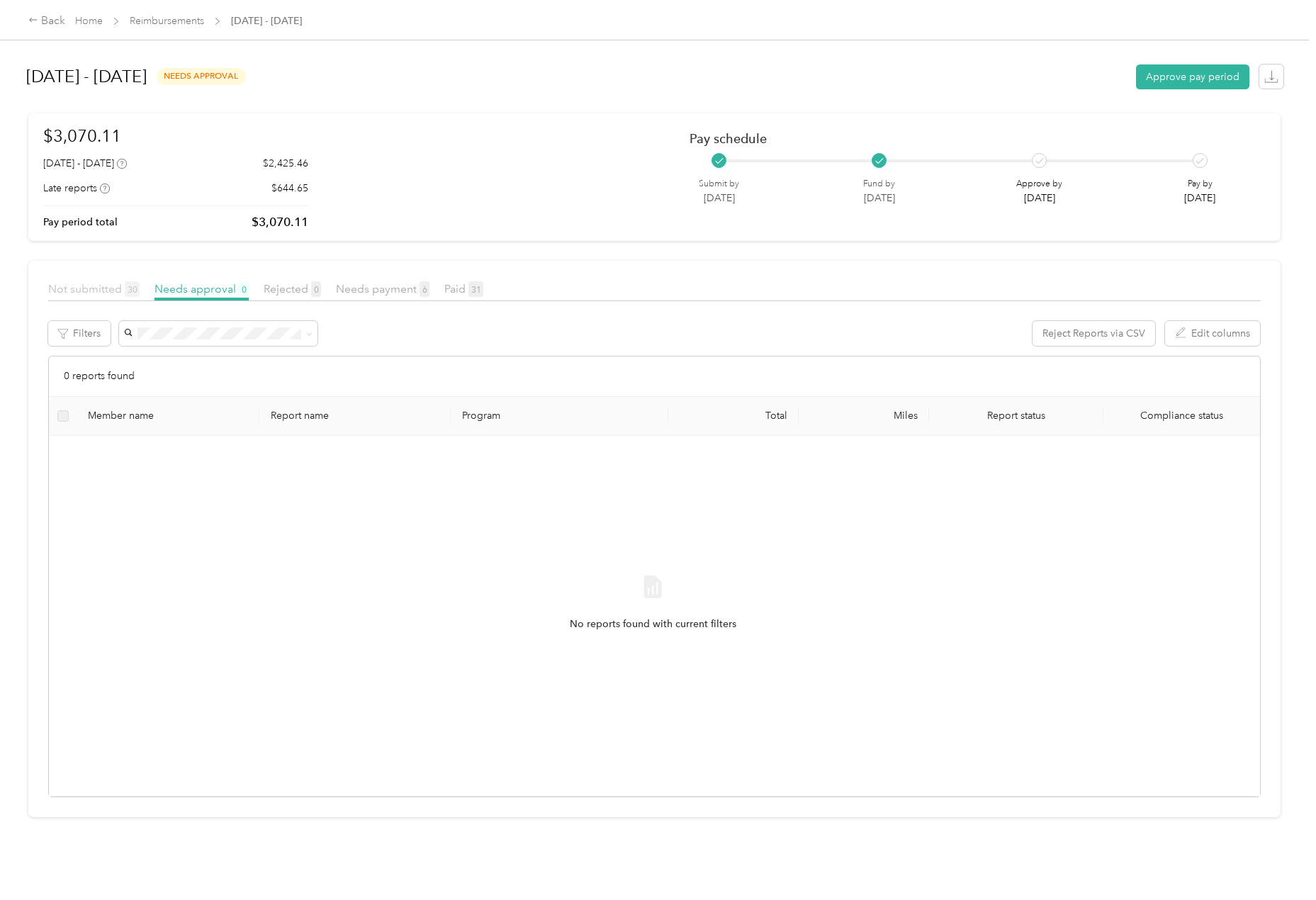
click at [90, 287] on span "Not submitted 30" at bounding box center [93, 289] width 91 height 14
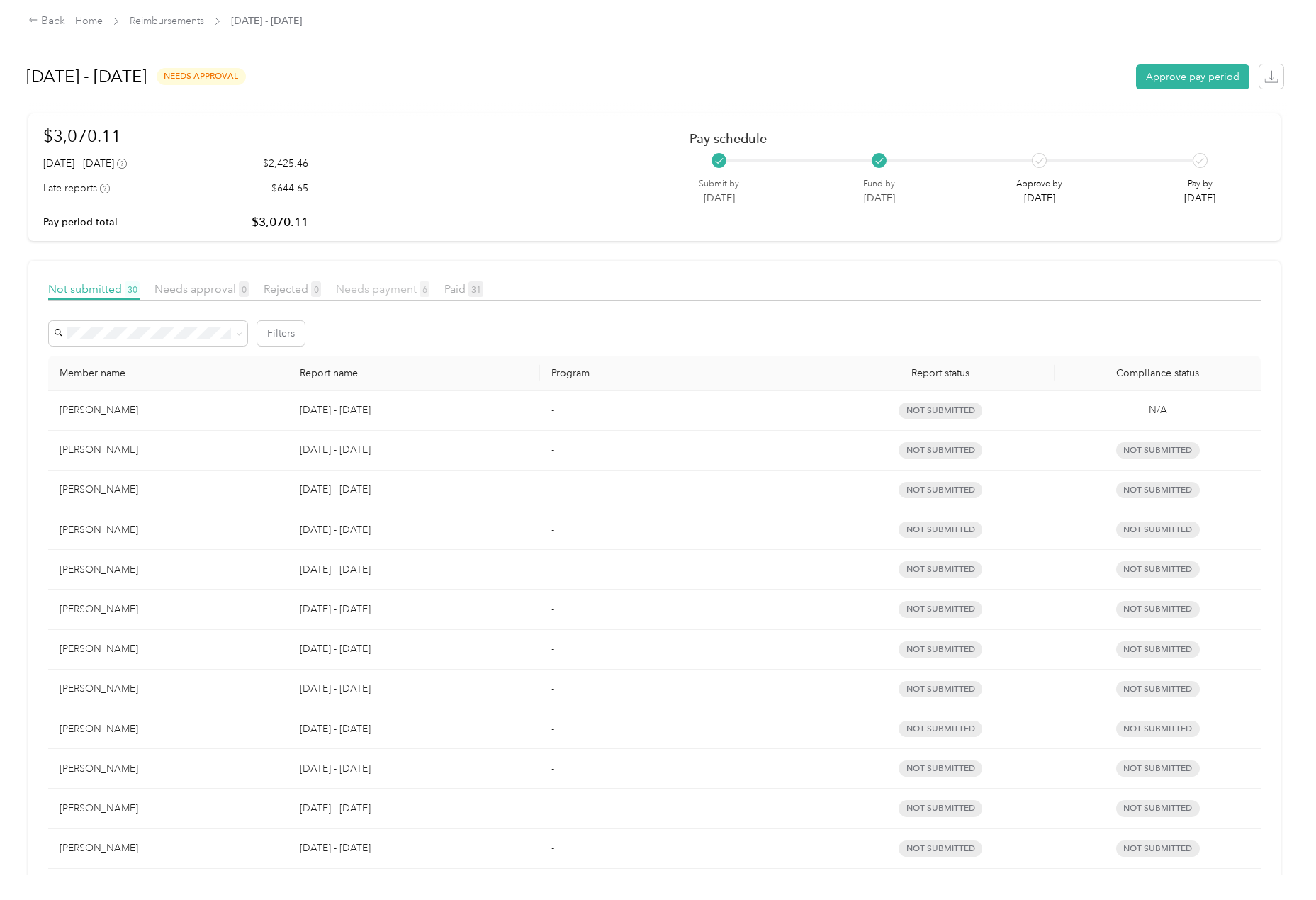
click at [370, 286] on span "Needs payment 6" at bounding box center [383, 289] width 94 height 14
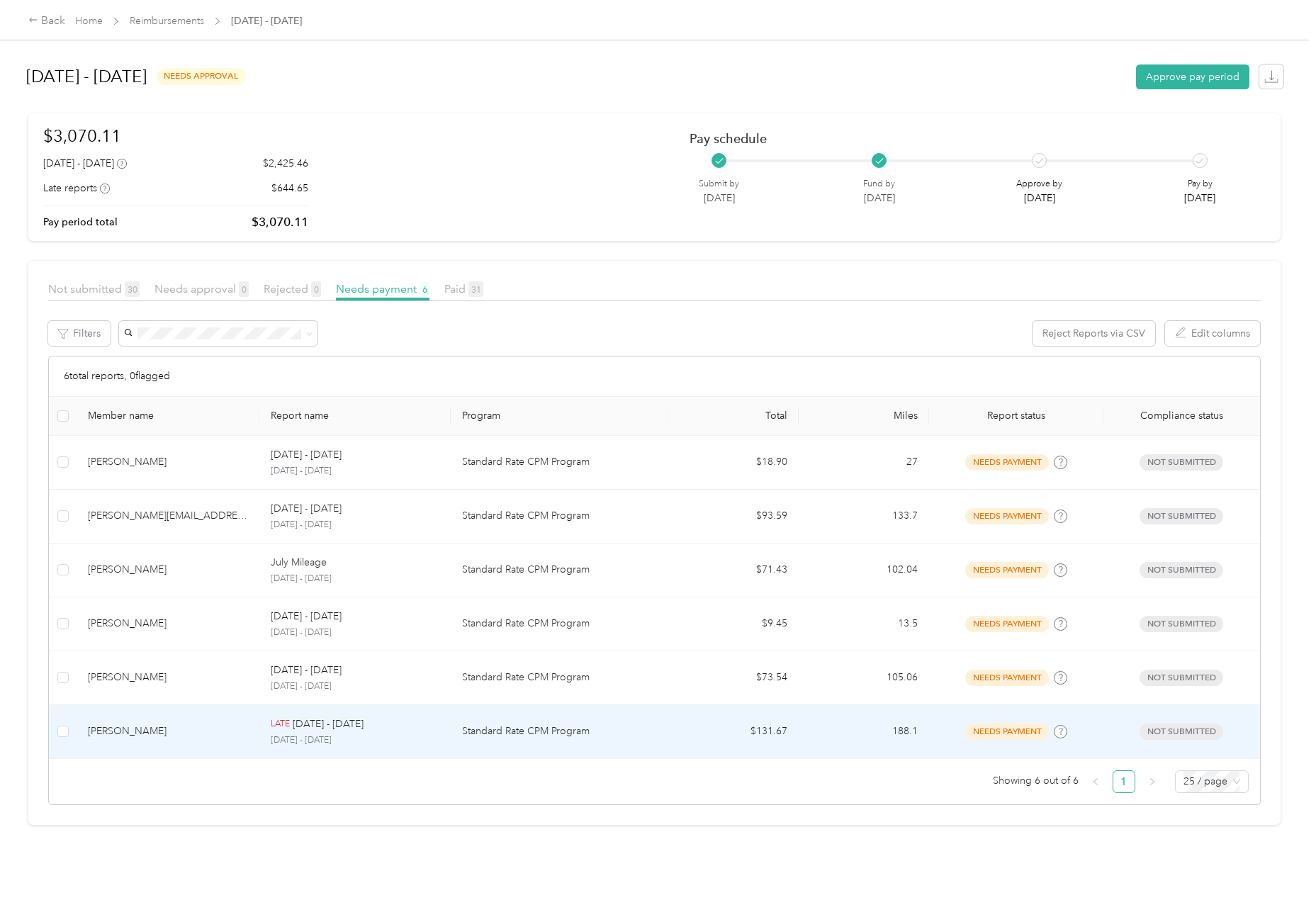
click at [342, 726] on p "[DATE] - [DATE]" at bounding box center [328, 724] width 71 height 15
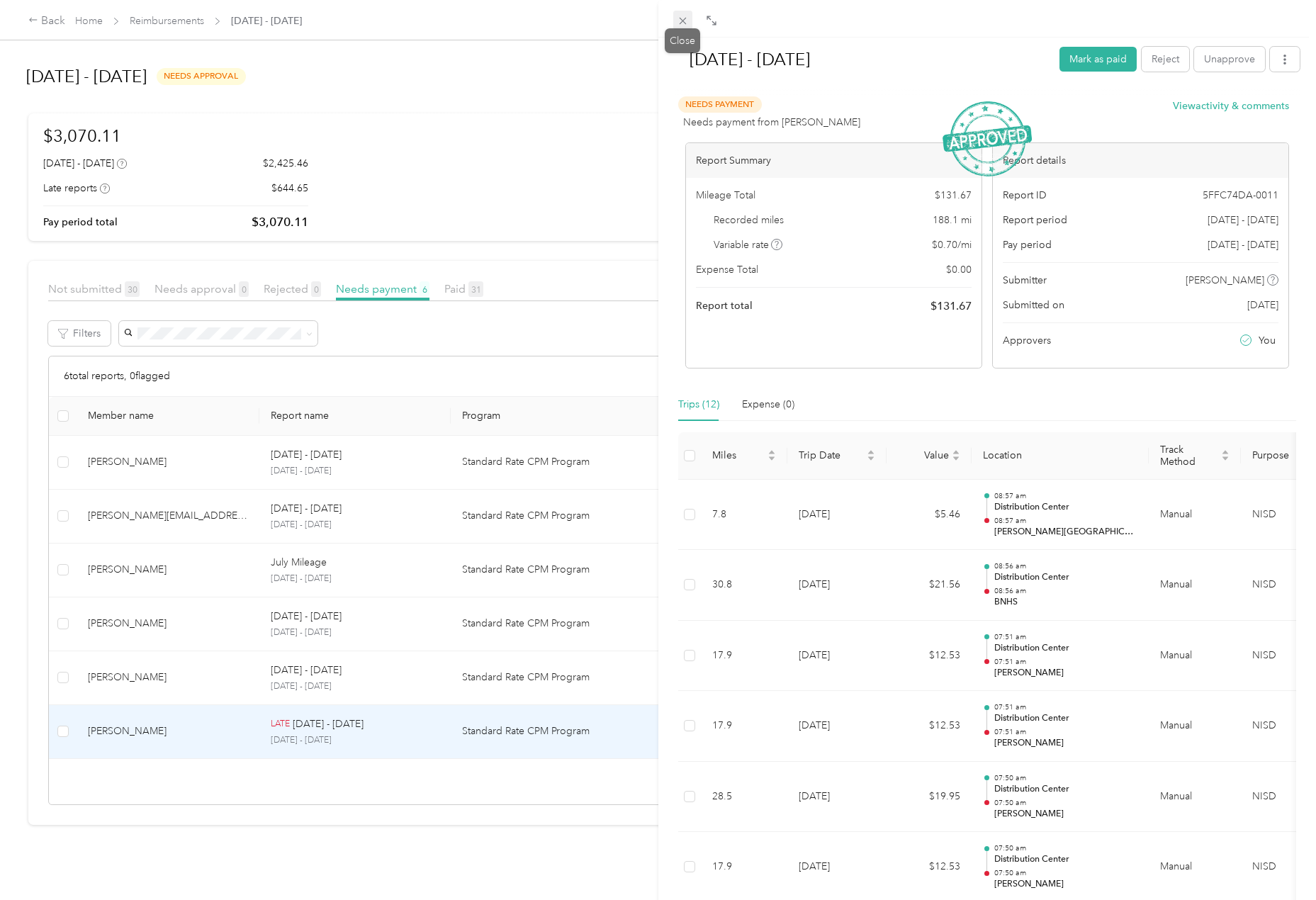
click at [682, 21] on icon at bounding box center [682, 21] width 7 height 7
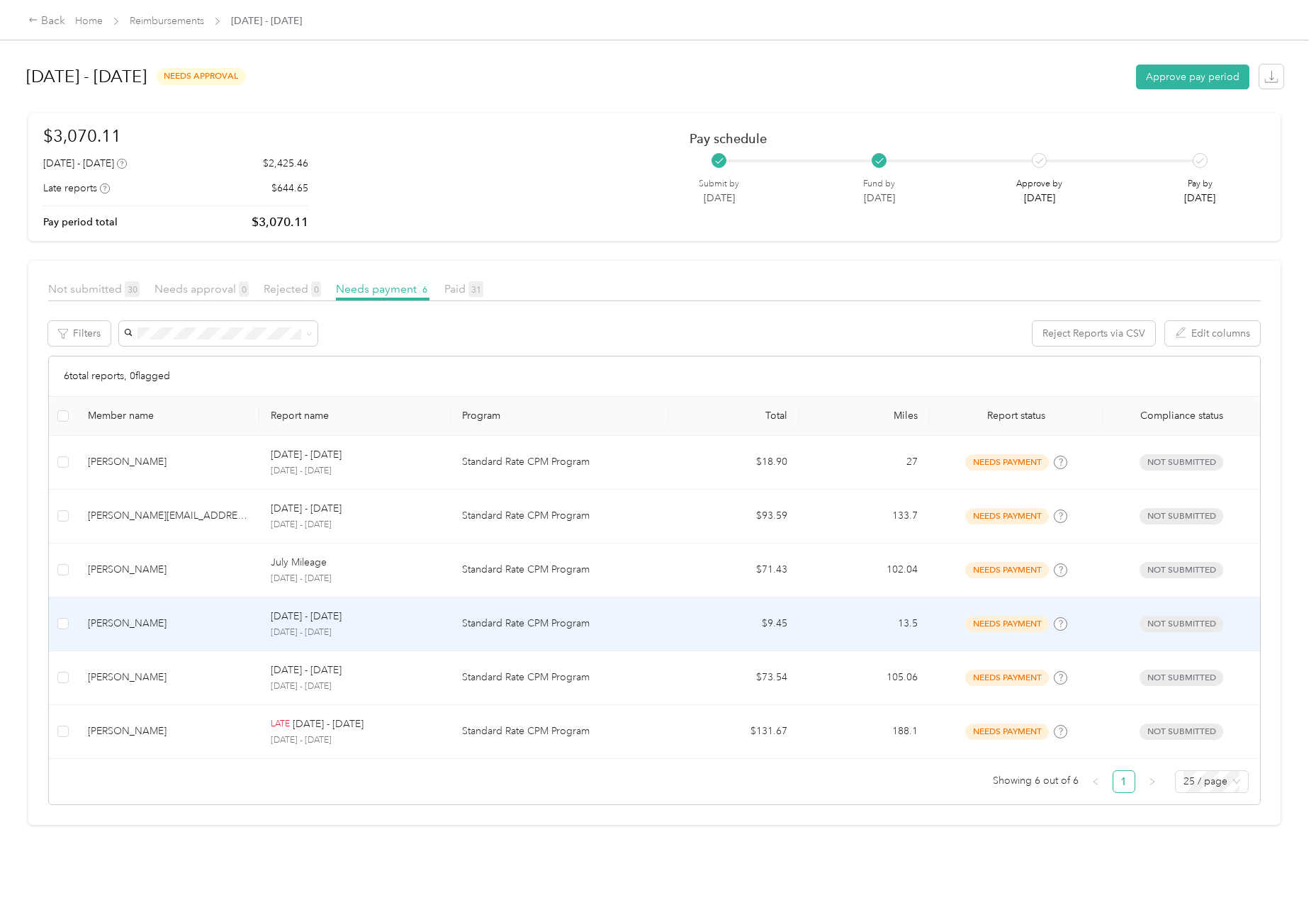
click at [557, 625] on p "Standard Rate CPM Program" at bounding box center [559, 624] width 194 height 15
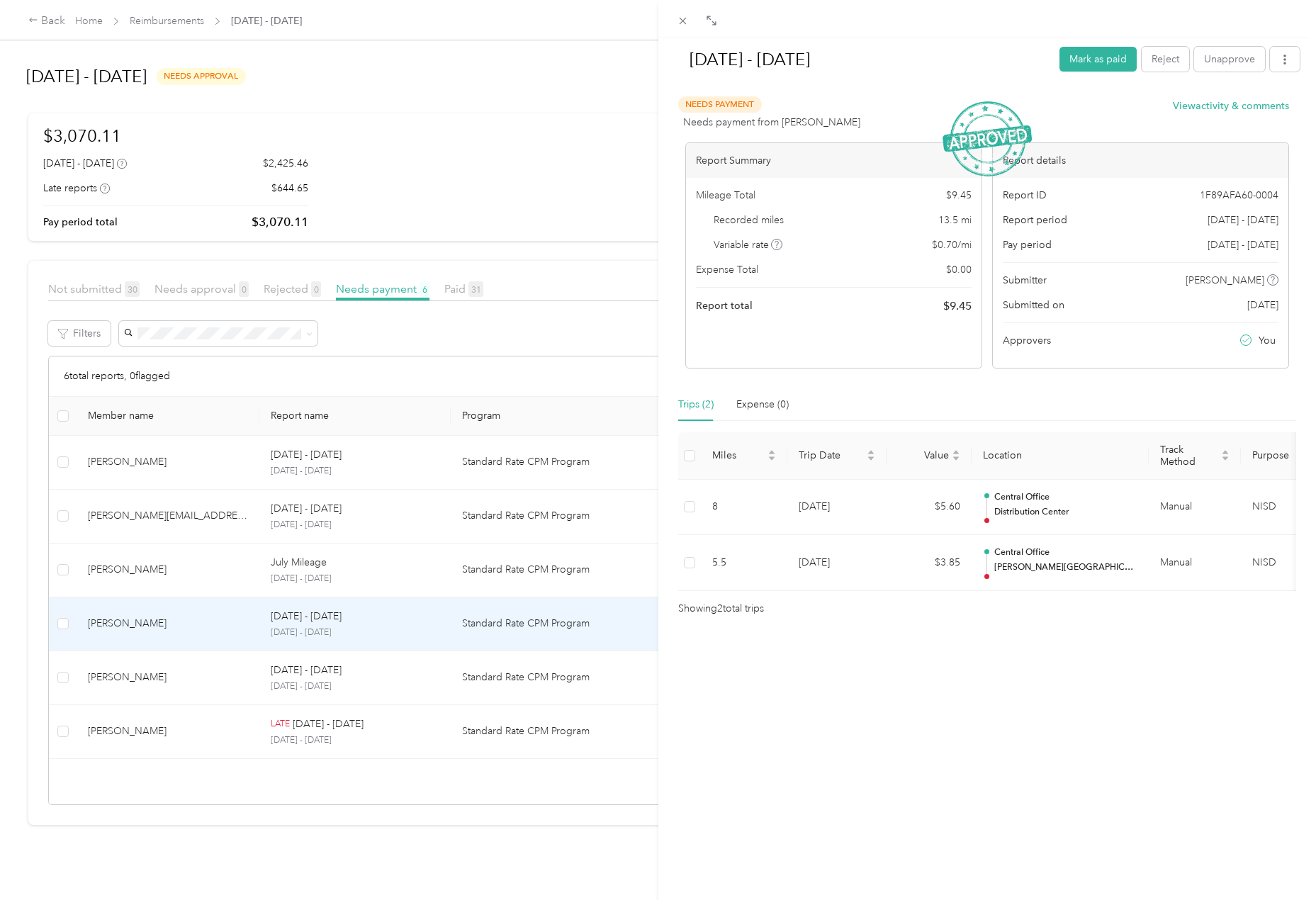
click at [686, 22] on icon at bounding box center [682, 20] width 12 height 12
